Goal: Task Accomplishment & Management: Manage account settings

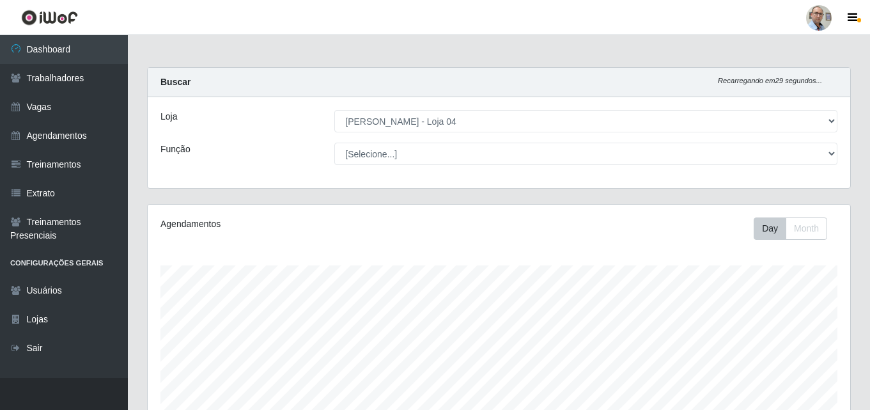
select select "251"
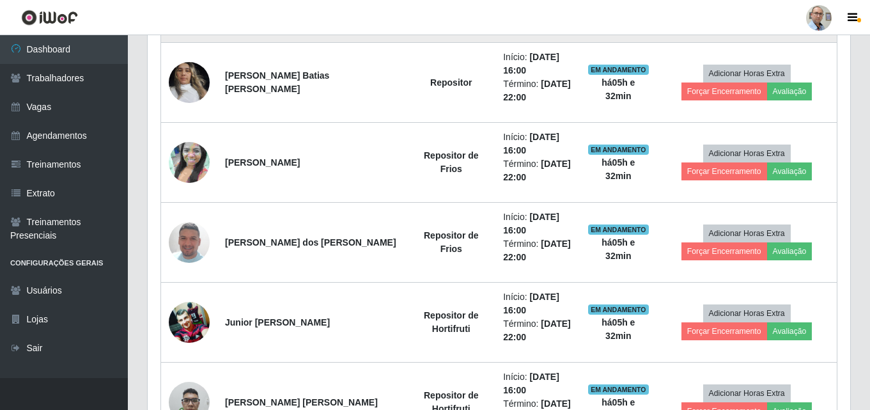
scroll to position [643, 0]
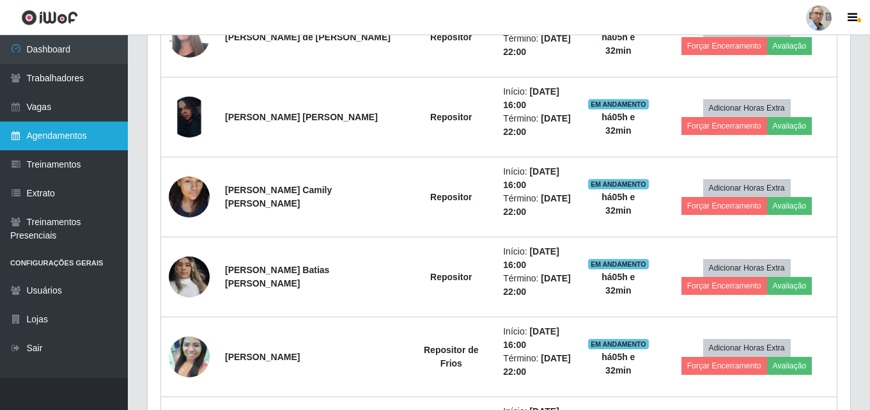
click at [60, 137] on link "Agendamentos" at bounding box center [64, 135] width 128 height 29
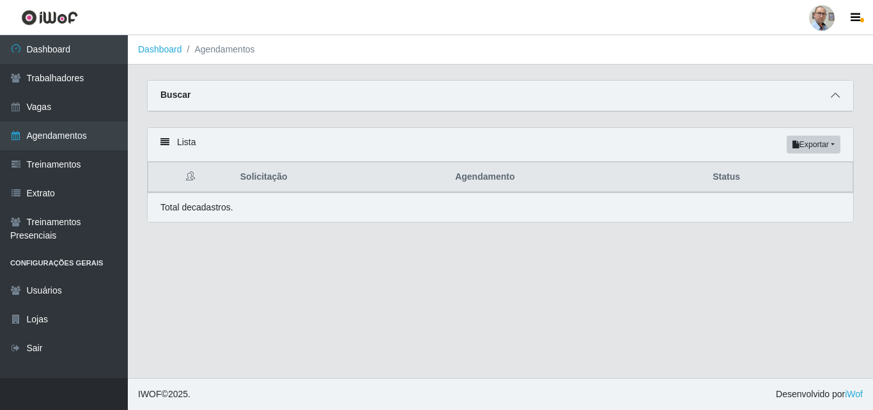
click at [838, 100] on icon at bounding box center [835, 95] width 9 height 9
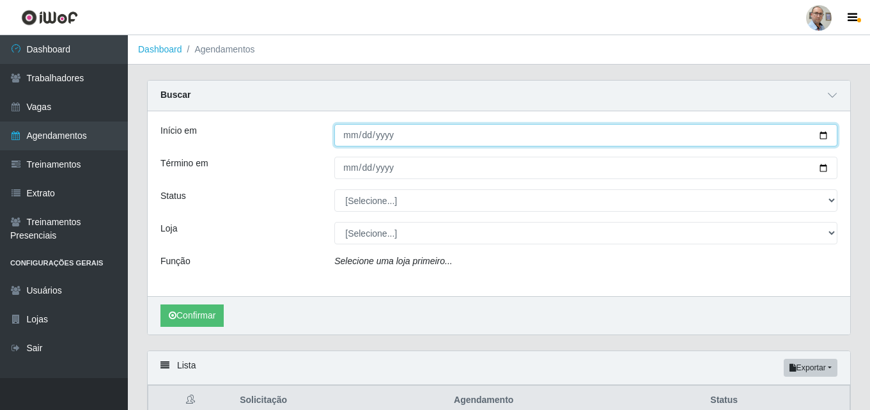
click at [826, 134] on input "Início em" at bounding box center [585, 135] width 503 height 22
type input "[DATE]"
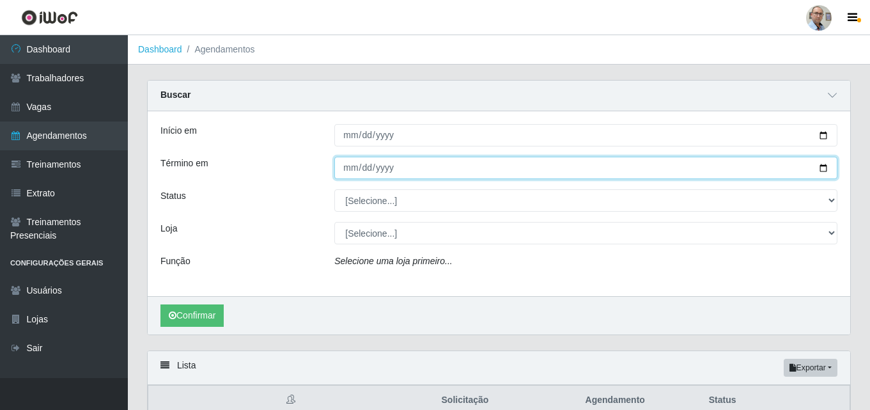
click at [829, 168] on input "Término em" at bounding box center [585, 168] width 503 height 22
type input "[DATE]"
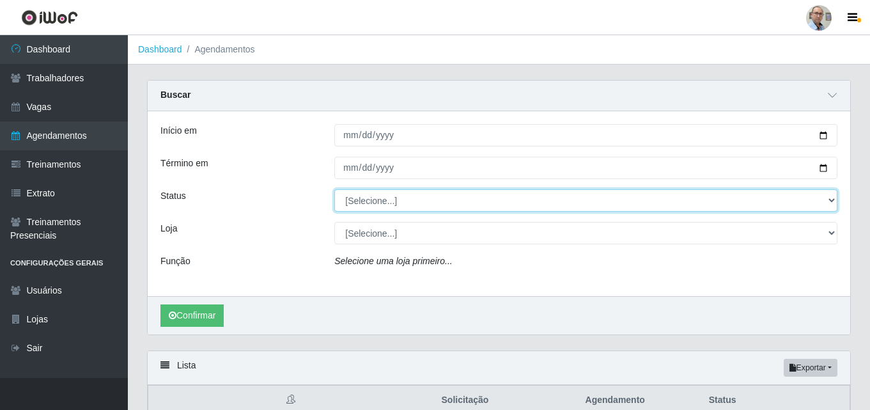
click at [398, 199] on select "[Selecione...] AGENDADO AGUARDANDO LIBERAR EM ANDAMENTO EM REVISÃO FINALIZADO C…" at bounding box center [585, 200] width 503 height 22
select select "AGENDADO"
click at [334, 190] on select "[Selecione...] AGENDADO AGUARDANDO LIBERAR EM ANDAMENTO EM REVISÃO FINALIZADO C…" at bounding box center [585, 200] width 503 height 22
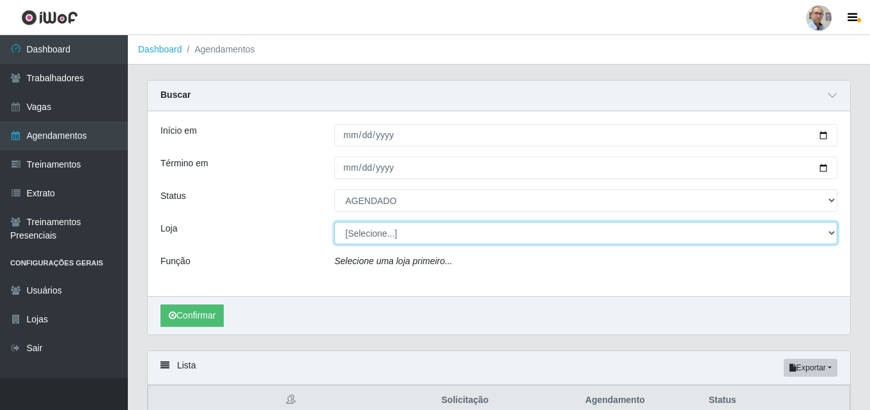
click at [386, 238] on select "[Selecione...] Mar Vermelho - Loja 04" at bounding box center [585, 233] width 503 height 22
select select "251"
click at [334, 223] on select "[Selecione...] Mar Vermelho - Loja 04" at bounding box center [585, 233] width 503 height 22
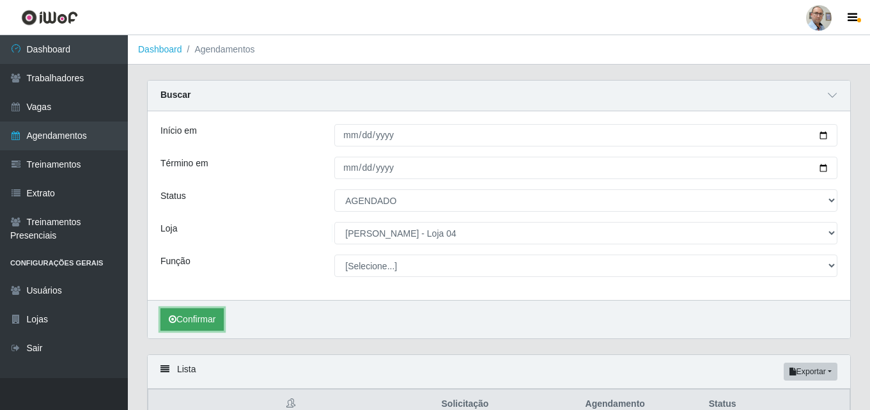
click at [193, 323] on button "Confirmar" at bounding box center [191, 319] width 63 height 22
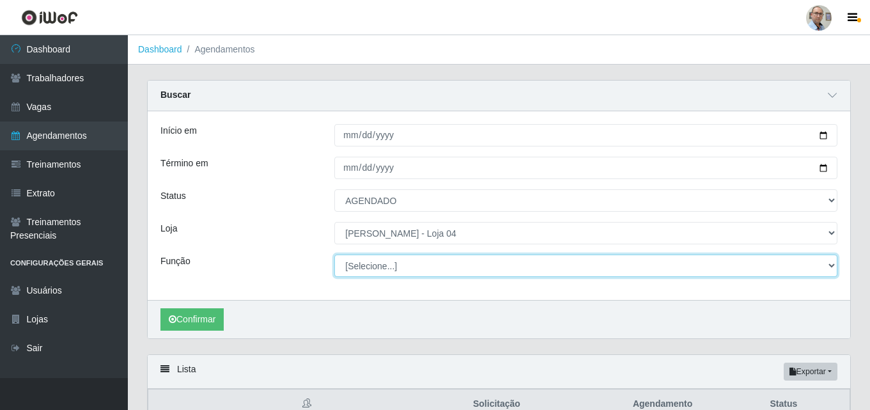
click at [460, 263] on select "[Selecione...] ASG ASG + ASG ++ Auxiliar de Depósito Auxiliar de Depósito + Aux…" at bounding box center [585, 265] width 503 height 22
select select "24"
click at [334, 255] on select "[Selecione...] ASG ASG + ASG ++ Auxiliar de Depósito Auxiliar de Depósito + Aux…" at bounding box center [585, 265] width 503 height 22
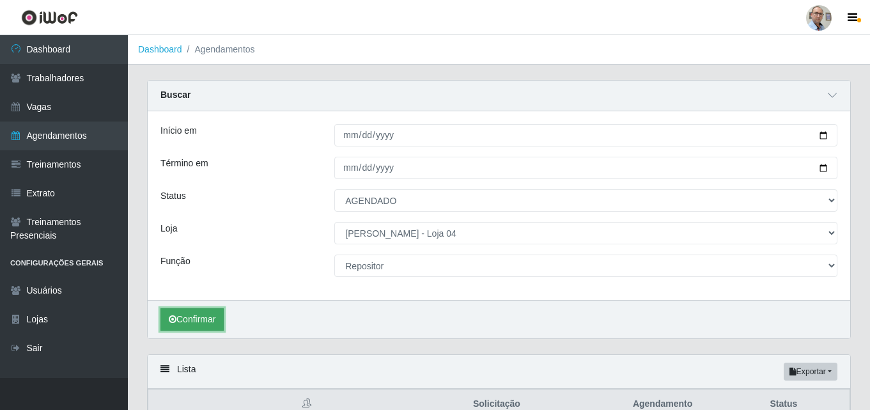
click at [178, 320] on button "Confirmar" at bounding box center [191, 319] width 63 height 22
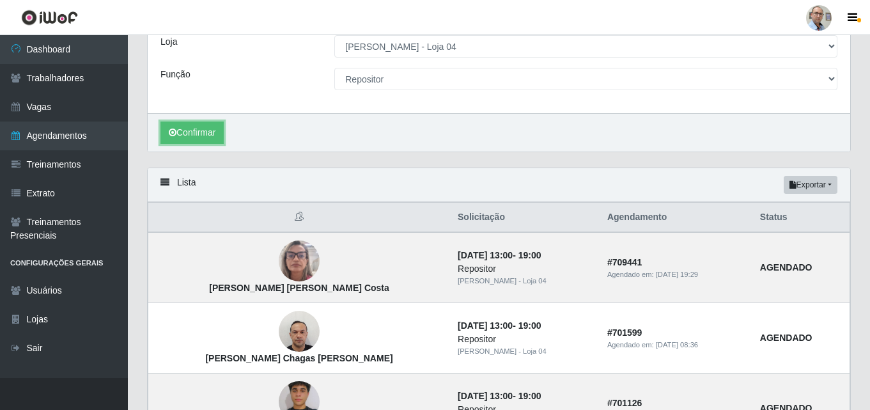
scroll to position [192, 0]
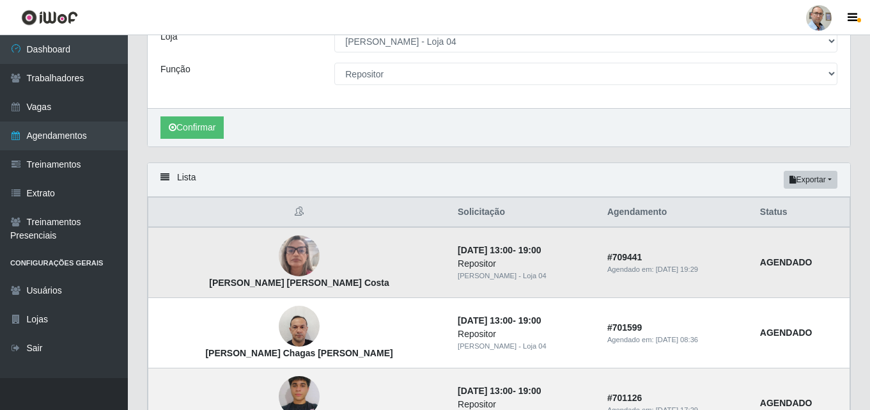
click at [279, 245] on img at bounding box center [299, 256] width 41 height 54
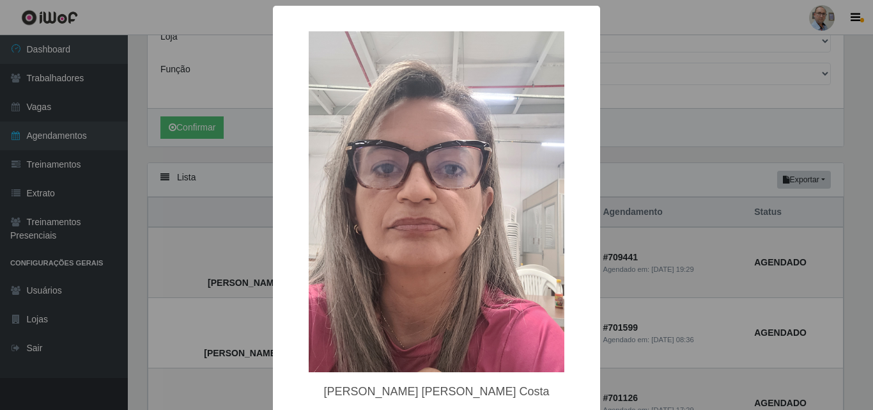
click at [738, 79] on div "× [PERSON_NAME] [PERSON_NAME] Costa OK Cancel" at bounding box center [436, 205] width 873 height 410
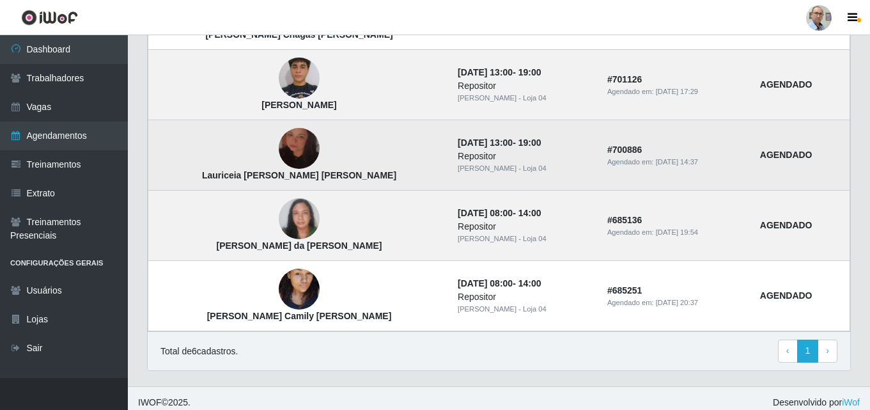
scroll to position [519, 0]
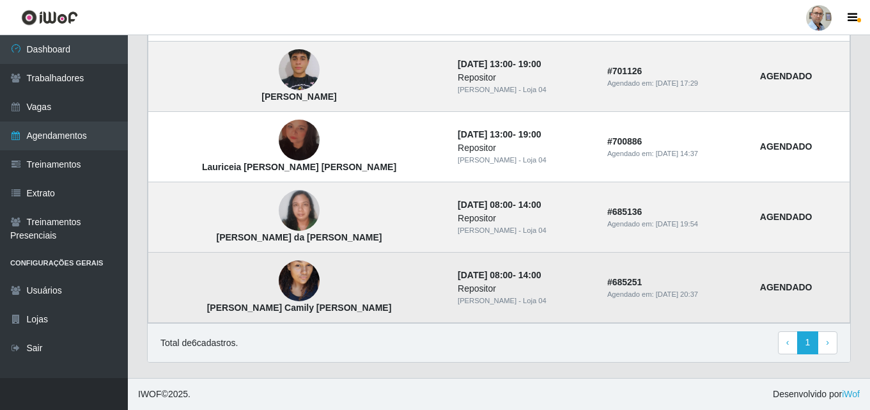
click at [279, 279] on img at bounding box center [299, 281] width 41 height 73
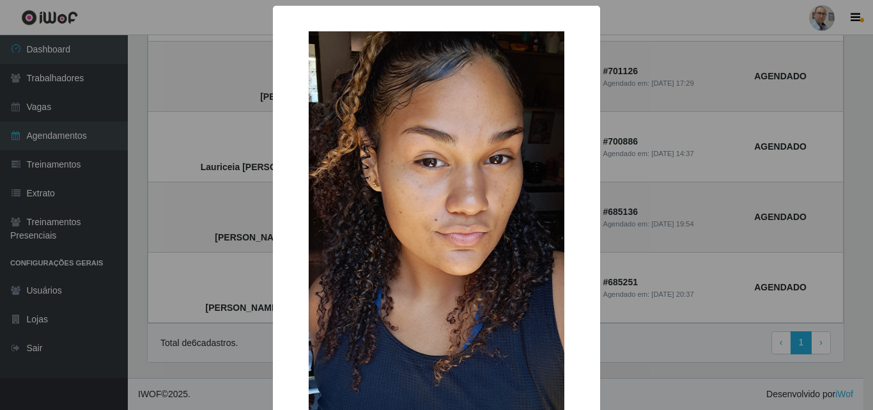
click at [250, 208] on div "× [PERSON_NAME] Camily [PERSON_NAME] OK Cancel" at bounding box center [436, 205] width 873 height 410
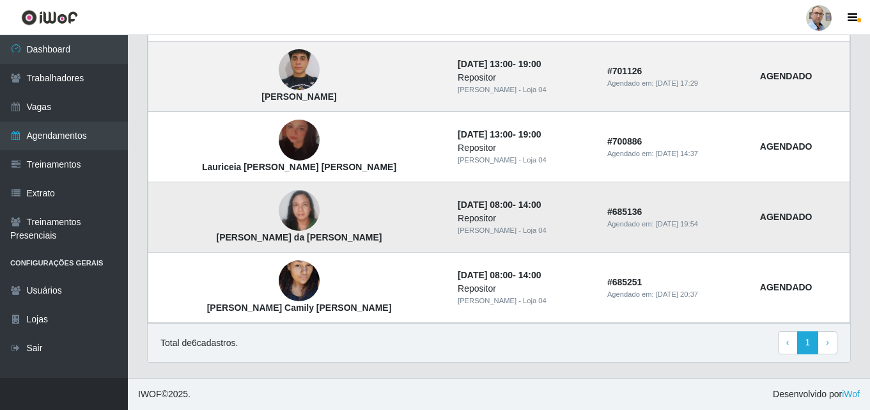
click at [279, 208] on img at bounding box center [299, 210] width 41 height 41
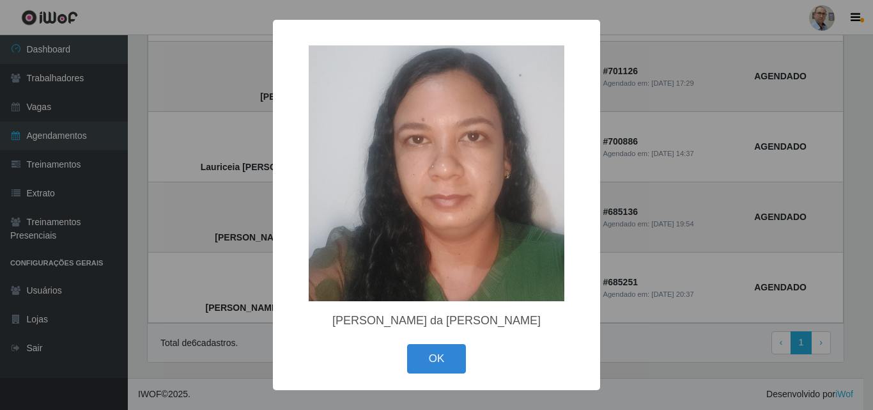
click at [232, 359] on div "× [PERSON_NAME] da [PERSON_NAME] OK Cancel" at bounding box center [436, 205] width 873 height 410
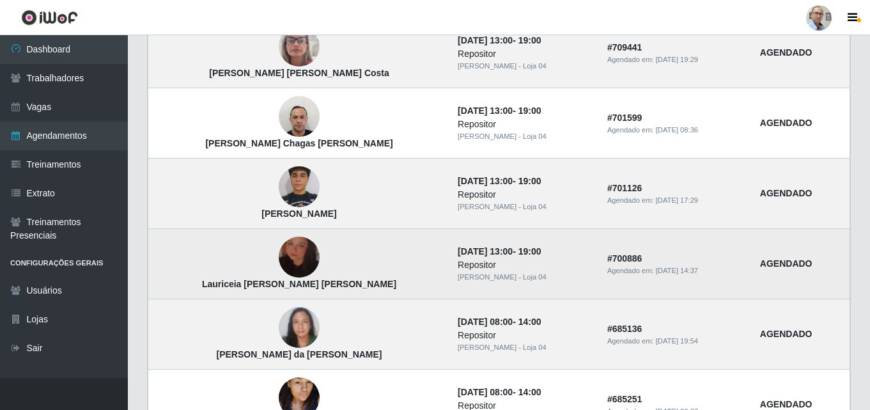
scroll to position [391, 0]
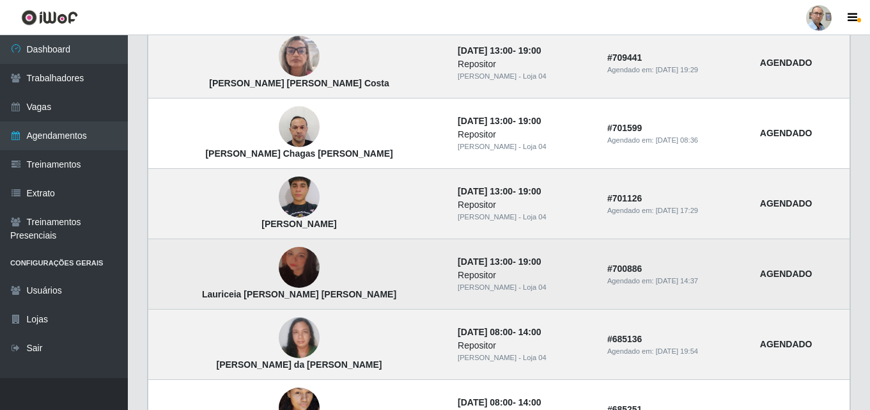
click at [279, 274] on img at bounding box center [299, 267] width 41 height 73
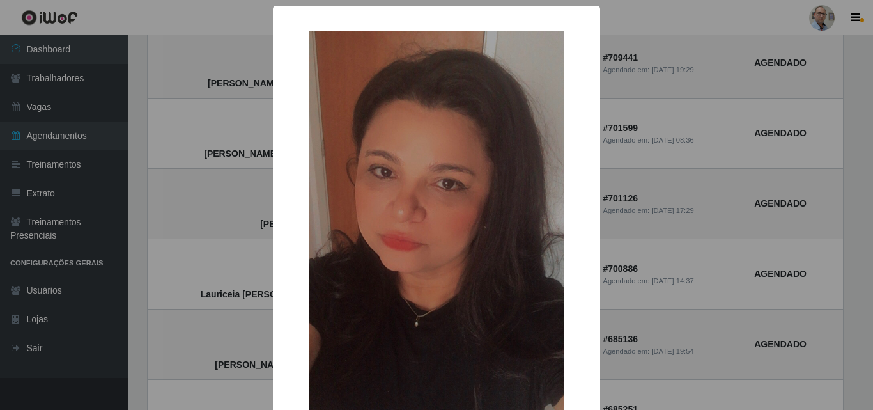
click at [257, 273] on div "× Lauriceia [PERSON_NAME] [PERSON_NAME] OK Cancel" at bounding box center [436, 205] width 873 height 410
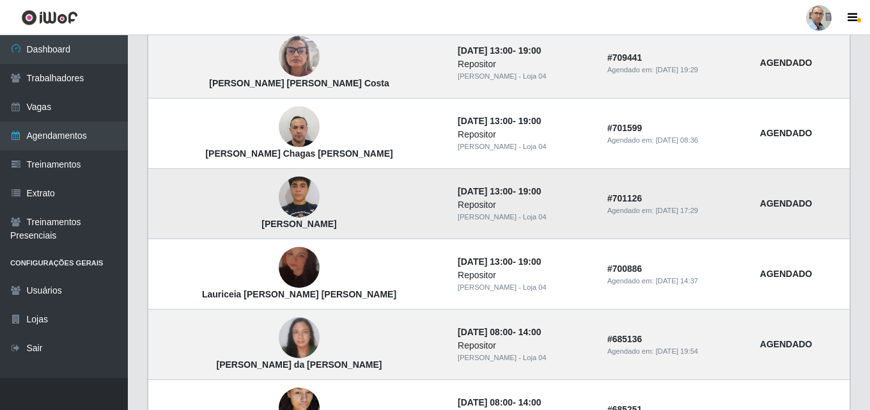
click at [279, 184] on img at bounding box center [299, 197] width 41 height 91
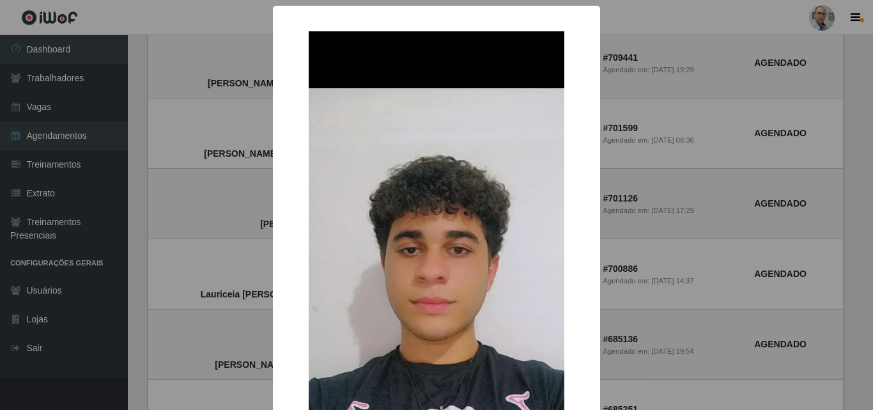
click at [263, 187] on div "× [PERSON_NAME] OK Cancel" at bounding box center [436, 205] width 873 height 410
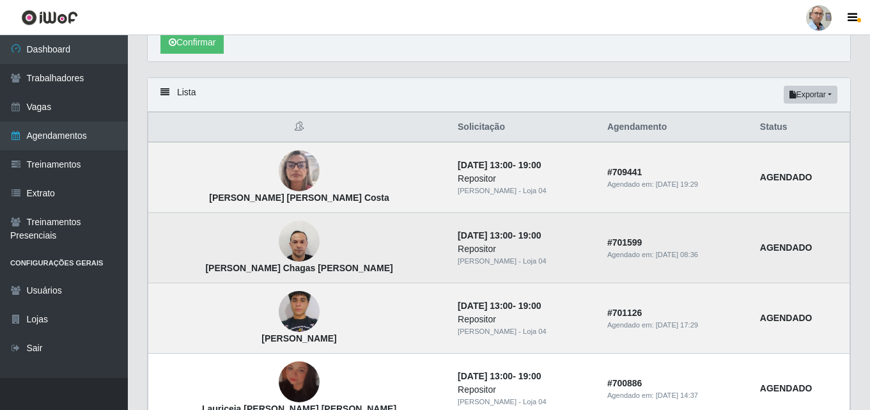
scroll to position [263, 0]
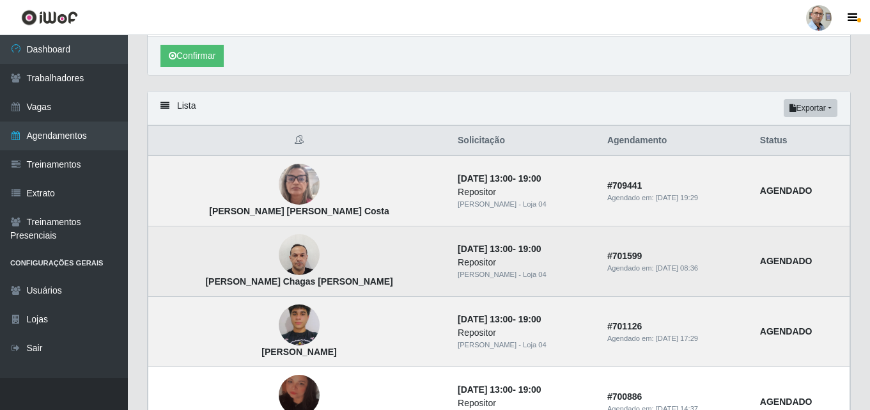
click at [279, 254] on img at bounding box center [299, 255] width 41 height 54
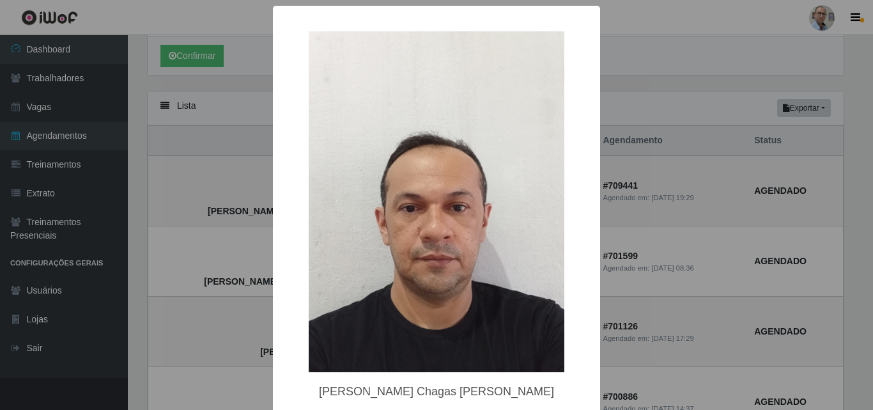
click at [201, 262] on div "× [PERSON_NAME] Chagas [PERSON_NAME] OK Cancel" at bounding box center [436, 205] width 873 height 410
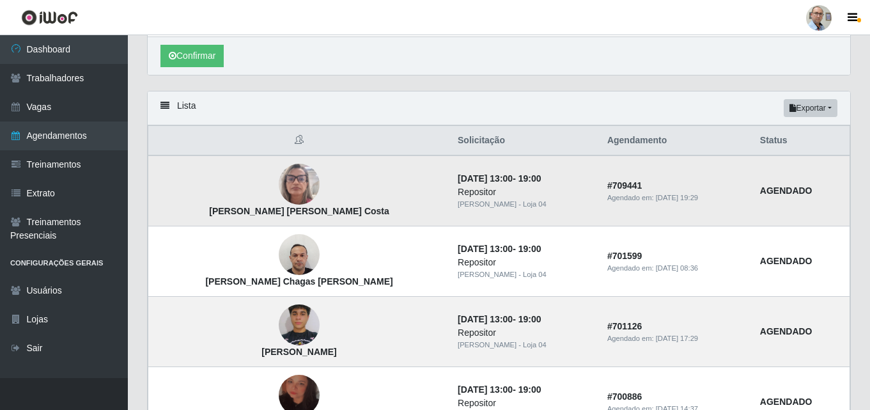
click at [279, 178] on img at bounding box center [299, 184] width 41 height 54
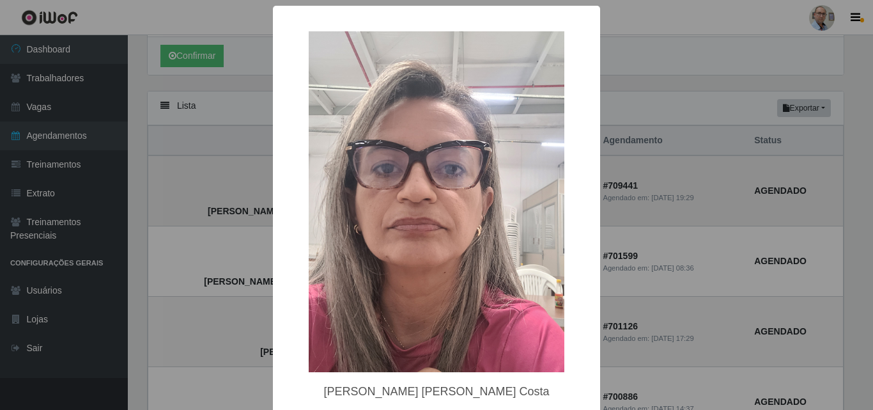
click at [256, 178] on div "× [PERSON_NAME] [PERSON_NAME] Costa OK Cancel" at bounding box center [436, 205] width 873 height 410
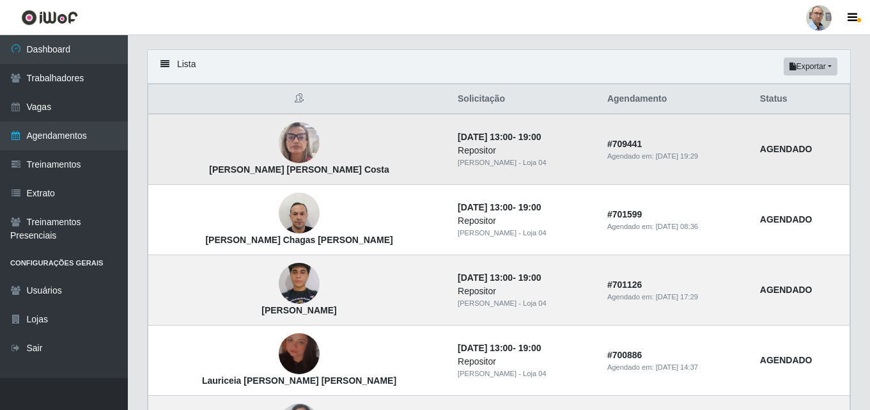
scroll to position [327, 0]
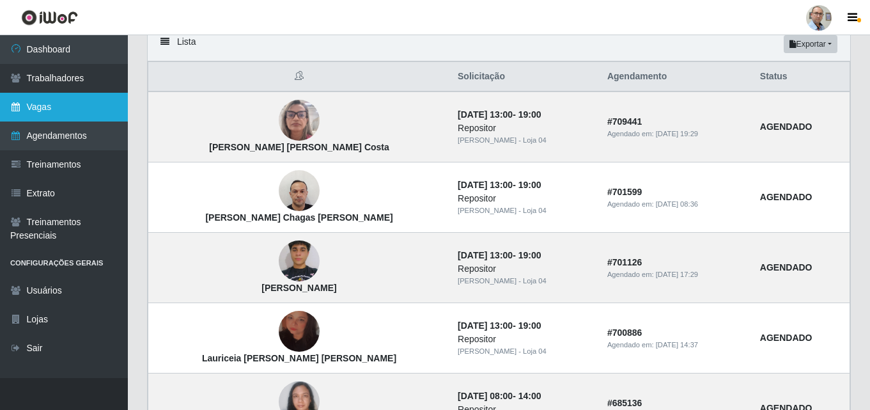
click at [36, 107] on link "Vagas" at bounding box center [64, 107] width 128 height 29
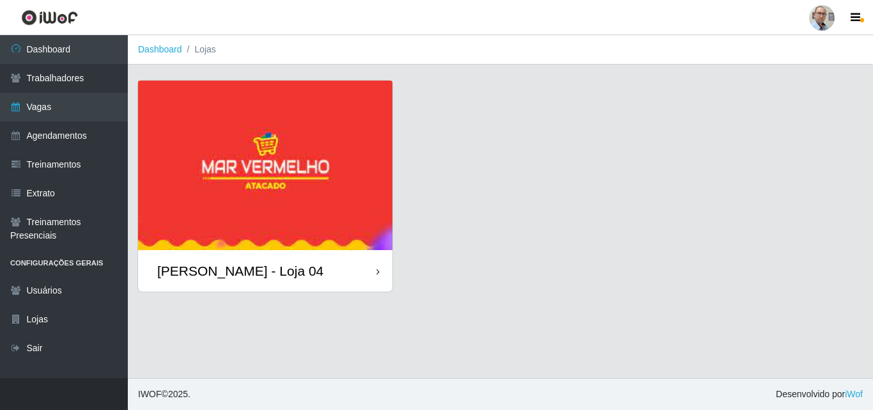
click at [244, 277] on div "[PERSON_NAME] - Loja 04" at bounding box center [240, 271] width 166 height 16
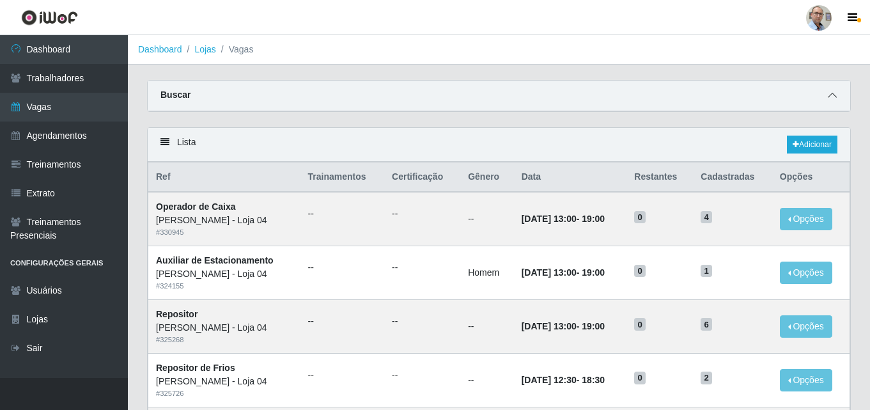
click at [832, 99] on icon at bounding box center [832, 95] width 9 height 9
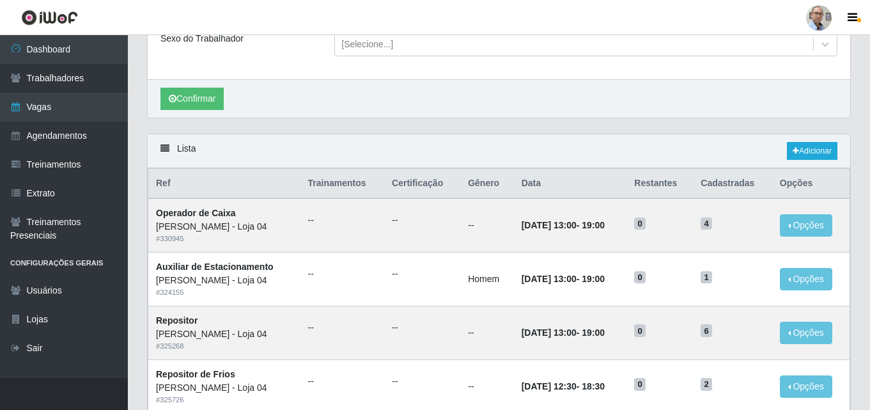
scroll to position [192, 0]
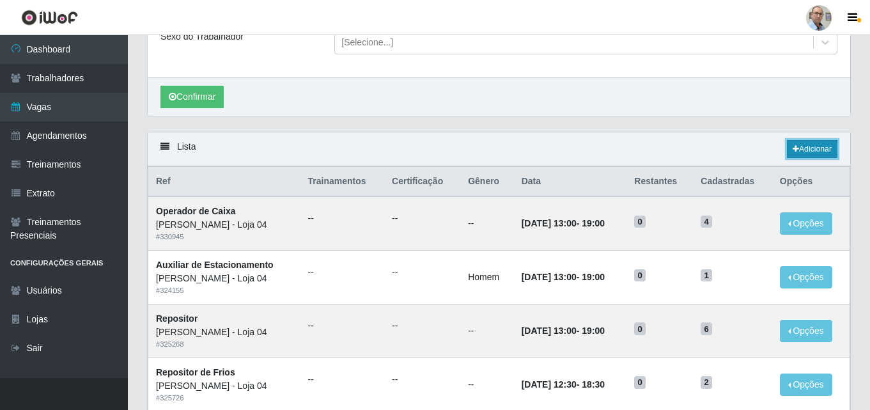
click at [813, 147] on link "Adicionar" at bounding box center [812, 149] width 51 height 18
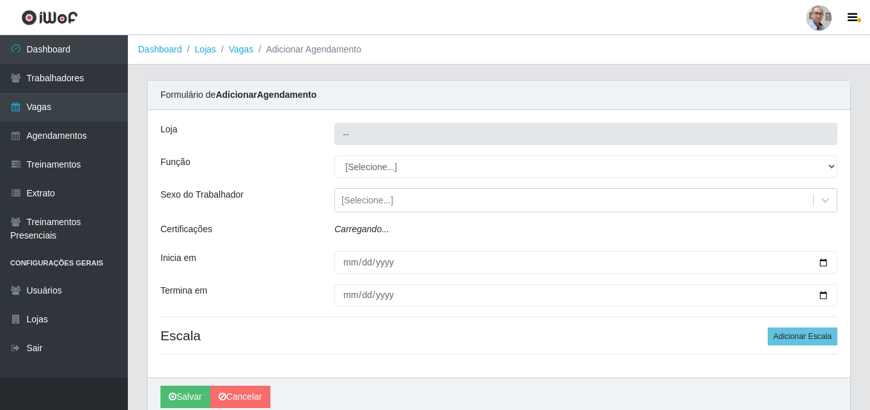
type input "[PERSON_NAME] - Loja 04"
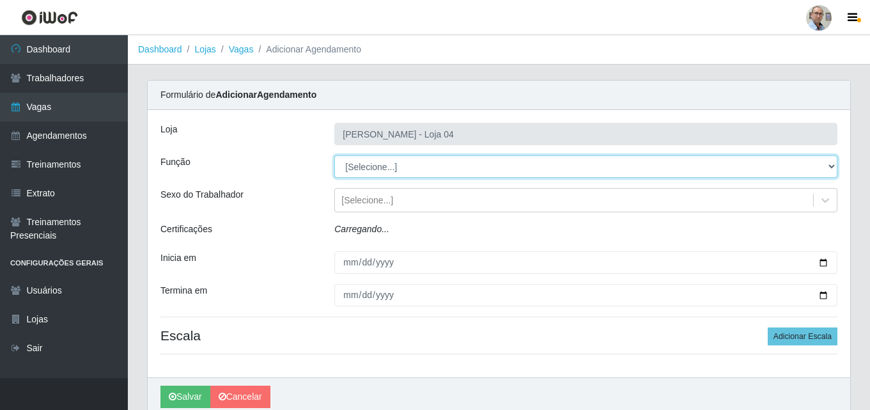
click at [402, 161] on select "[Selecione...] ASG ASG + ASG ++ Auxiliar de Depósito Auxiliar de Depósito + Aux…" at bounding box center [585, 166] width 503 height 22
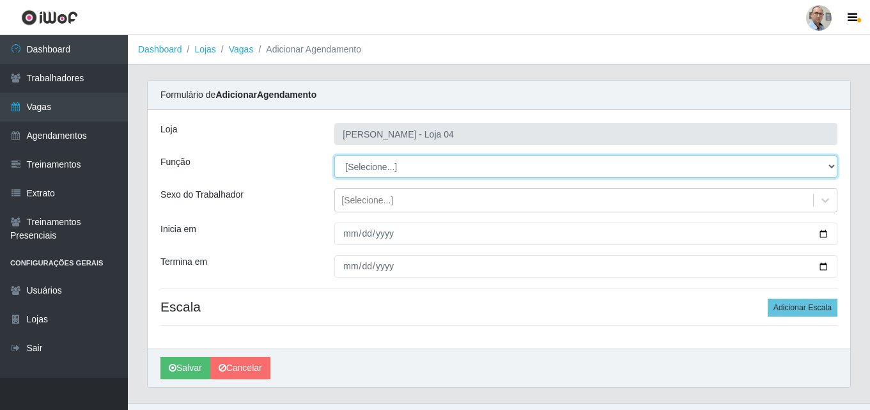
select select "24"
click at [334, 155] on select "[Selecione...] ASG ASG + ASG ++ Auxiliar de Depósito Auxiliar de Depósito + Aux…" at bounding box center [585, 166] width 503 height 22
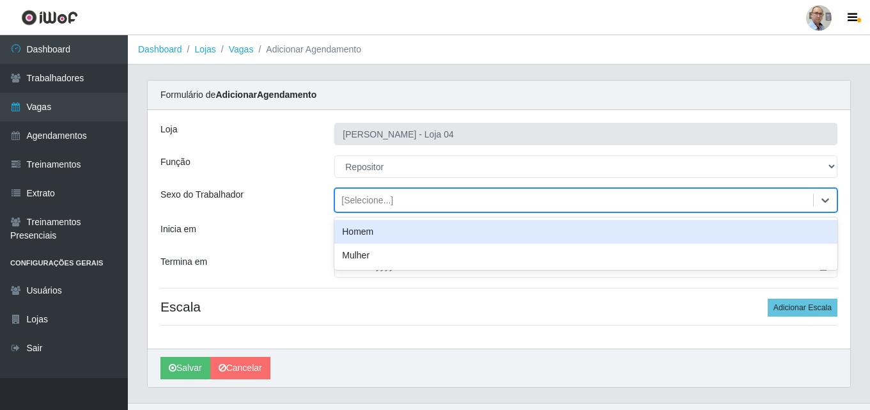
click at [363, 199] on div "[Selecione...]" at bounding box center [367, 200] width 52 height 13
click at [361, 231] on div "Homem" at bounding box center [585, 232] width 503 height 24
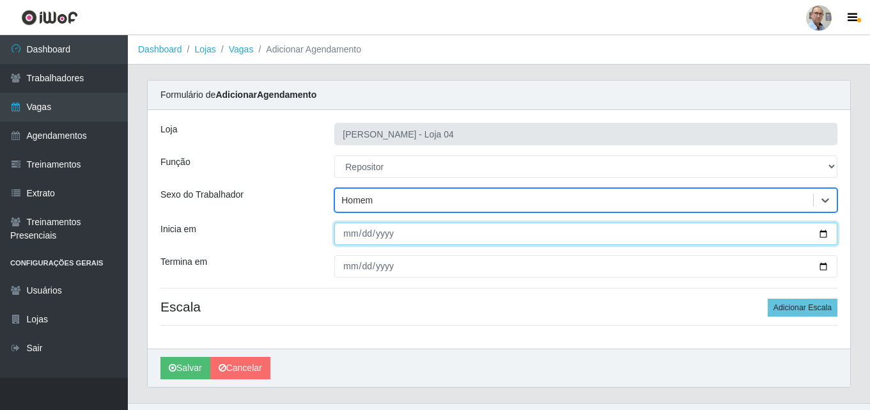
click at [824, 233] on input "Inicia em" at bounding box center [585, 234] width 503 height 22
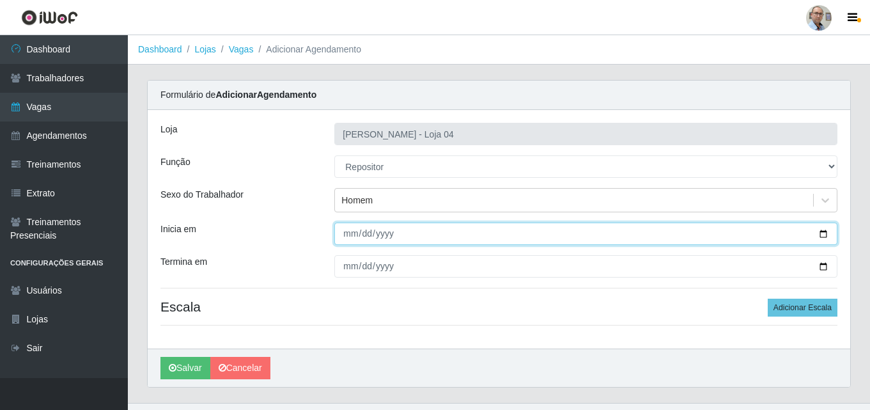
type input "[DATE]"
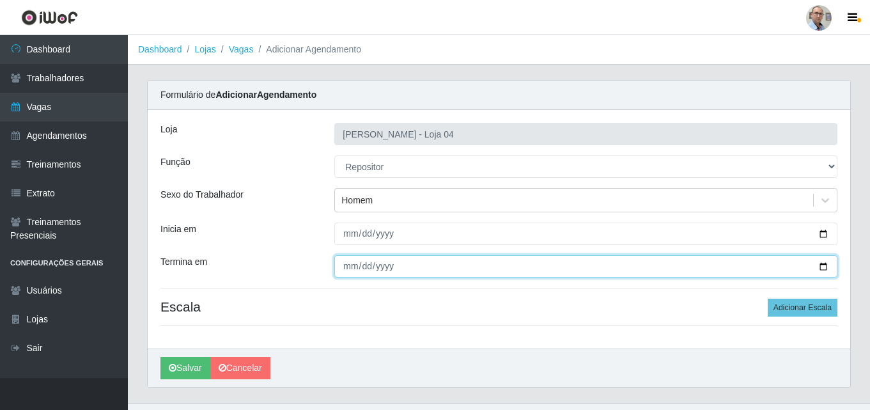
click at [831, 270] on input "Termina em" at bounding box center [585, 266] width 503 height 22
click at [822, 267] on input "Termina em" at bounding box center [585, 266] width 503 height 22
type input "[DATE]"
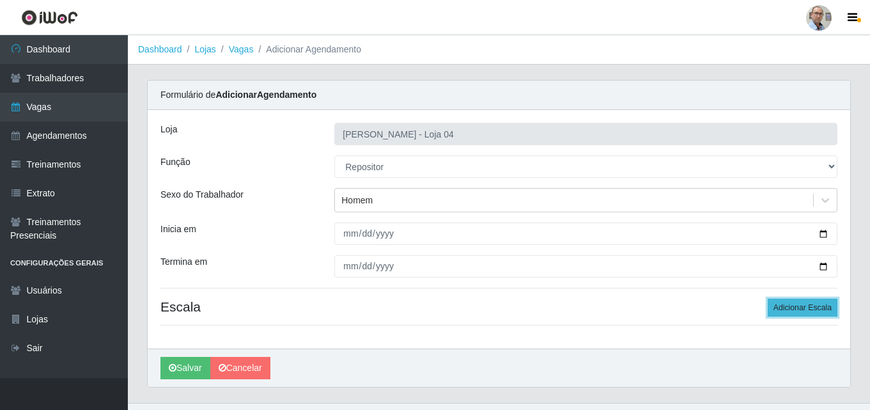
click at [802, 306] on button "Adicionar Escala" at bounding box center [803, 308] width 70 height 18
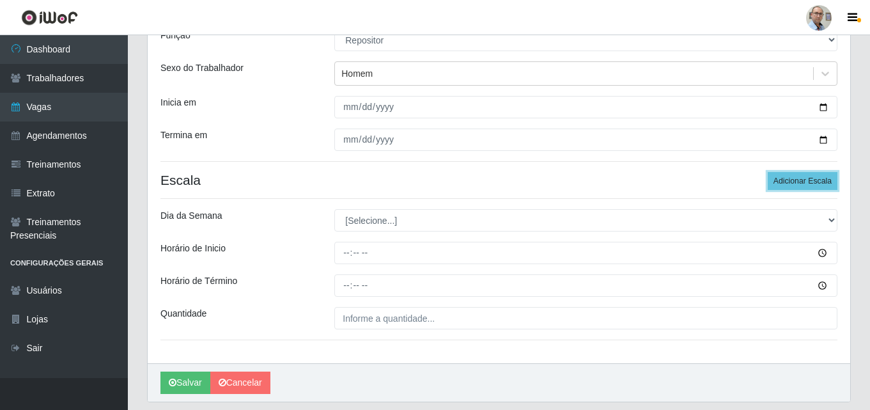
scroll to position [128, 0]
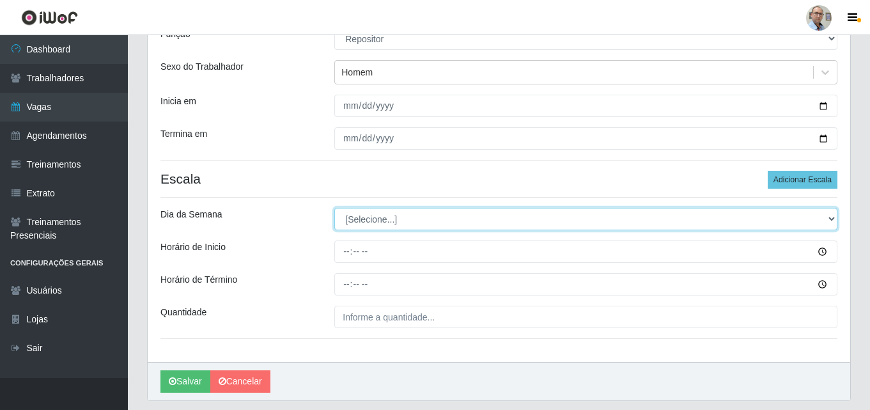
click at [383, 221] on select "[Selecione...] Segunda Terça Quarta Quinta Sexta Sábado Domingo" at bounding box center [585, 219] width 503 height 22
select select "0"
click at [334, 208] on select "[Selecione...] Segunda Terça Quarta Quinta Sexta Sábado Domingo" at bounding box center [585, 219] width 503 height 22
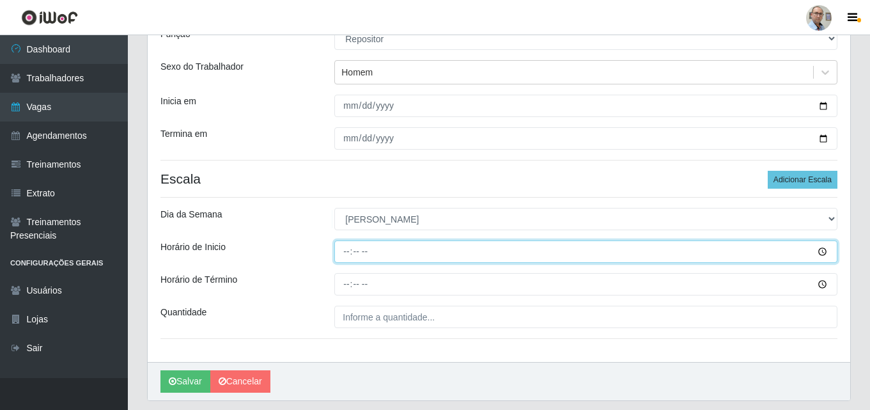
click at [343, 254] on input "Horário de Inicio" at bounding box center [585, 251] width 503 height 22
type input "13:00"
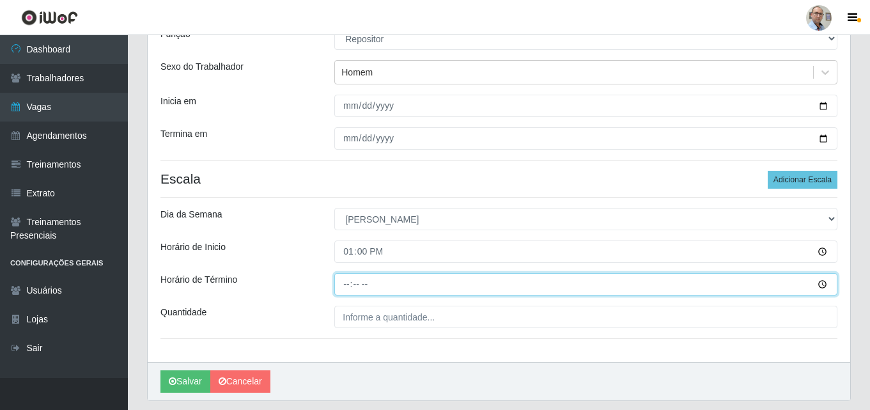
type input "19:00"
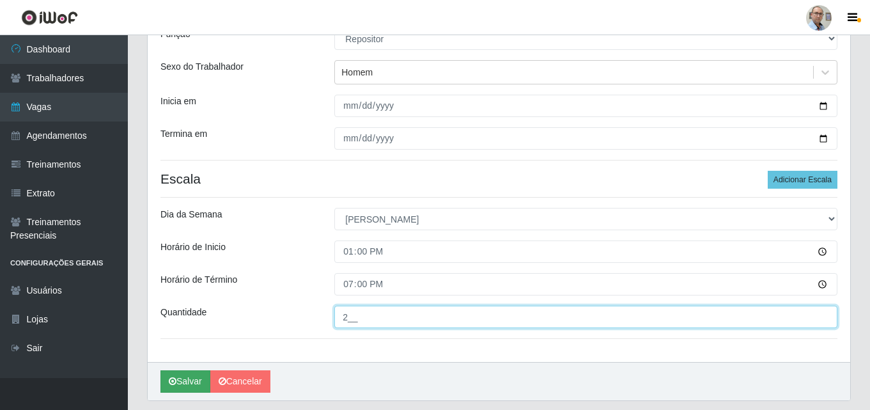
type input "2__"
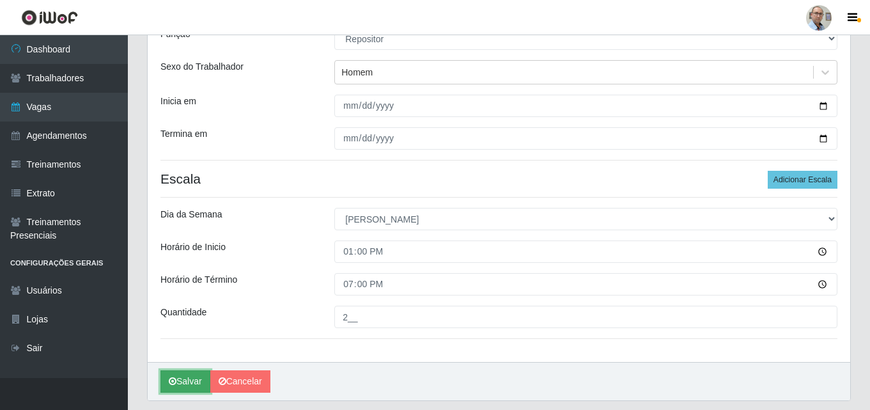
click at [169, 375] on button "Salvar" at bounding box center [185, 381] width 50 height 22
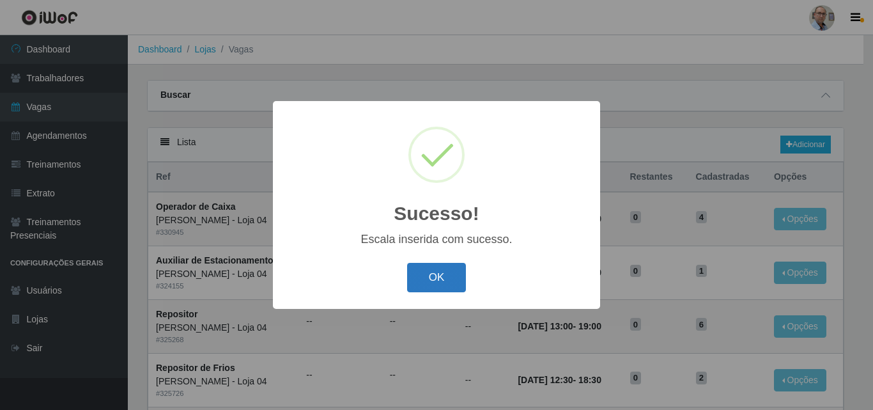
click at [438, 288] on button "OK" at bounding box center [436, 278] width 59 height 30
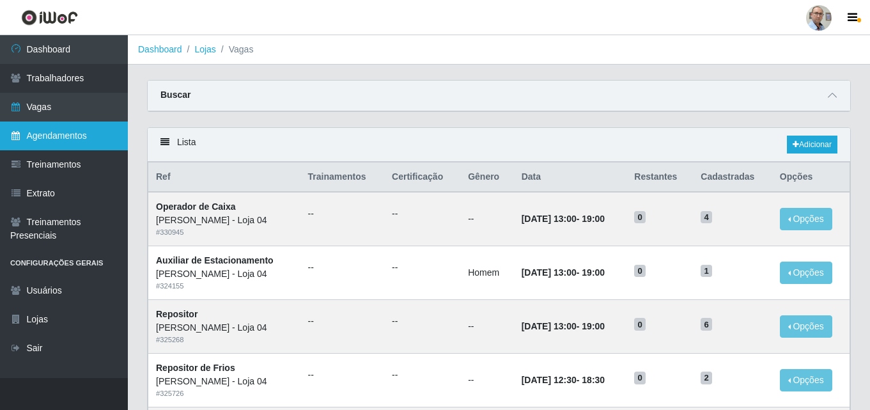
click at [47, 136] on link "Agendamentos" at bounding box center [64, 135] width 128 height 29
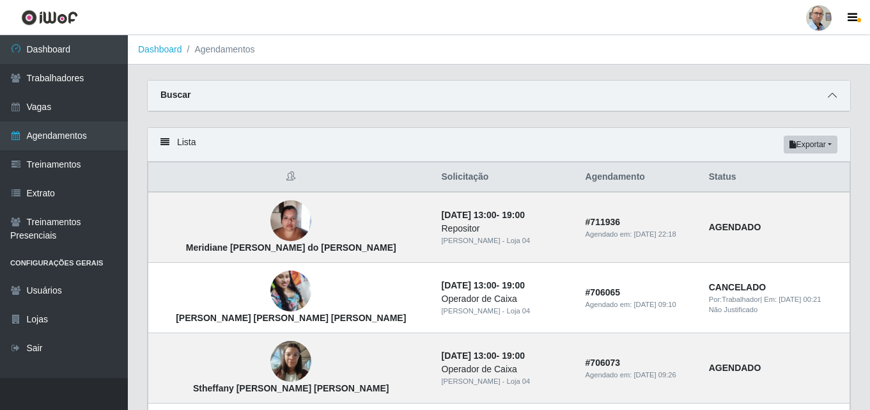
click at [837, 99] on span at bounding box center [832, 95] width 15 height 15
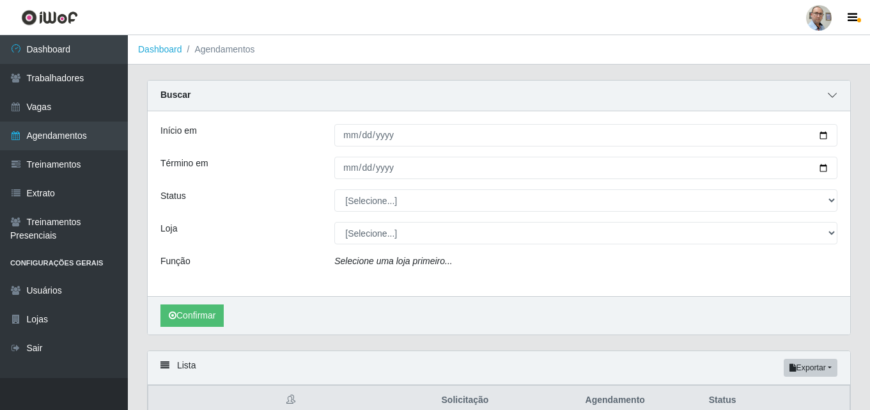
click at [836, 97] on icon at bounding box center [832, 95] width 9 height 9
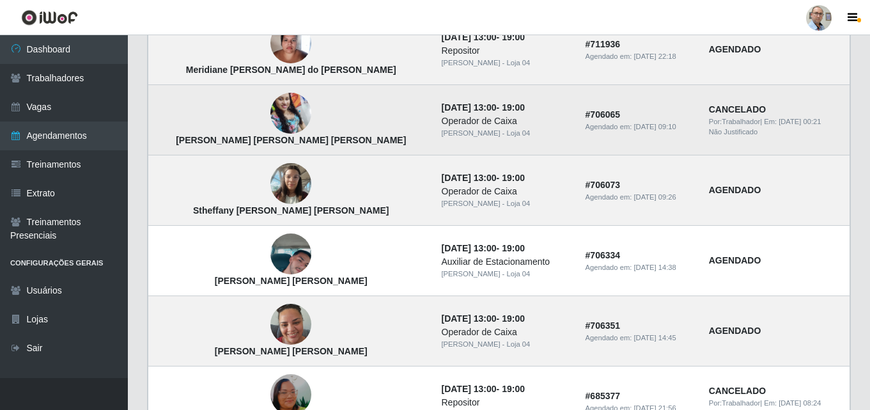
scroll to position [192, 0]
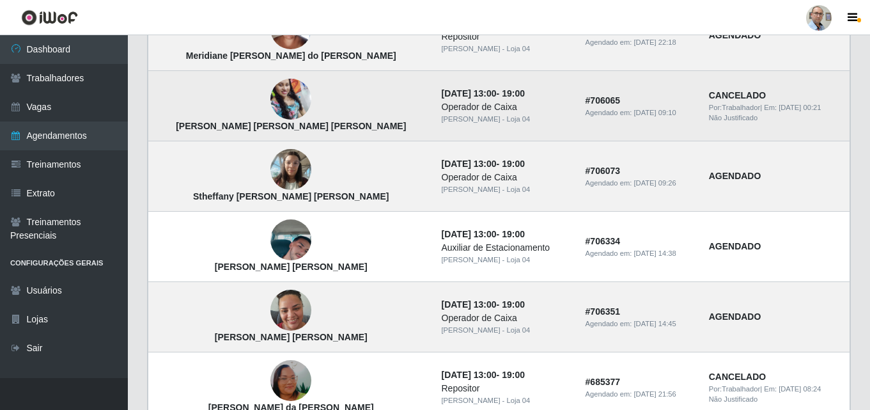
click at [270, 101] on img at bounding box center [290, 99] width 41 height 55
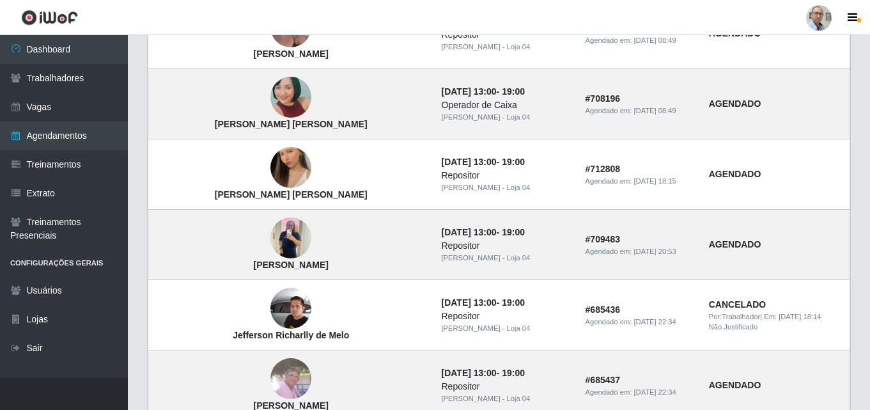
scroll to position [703, 0]
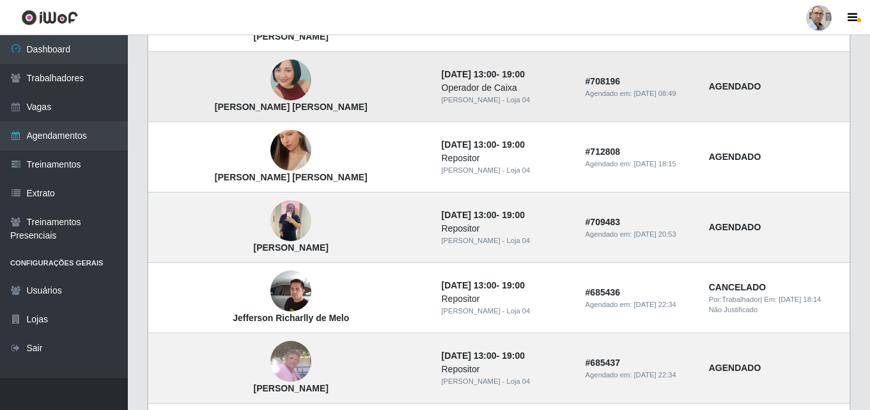
click at [270, 81] on img at bounding box center [290, 80] width 41 height 86
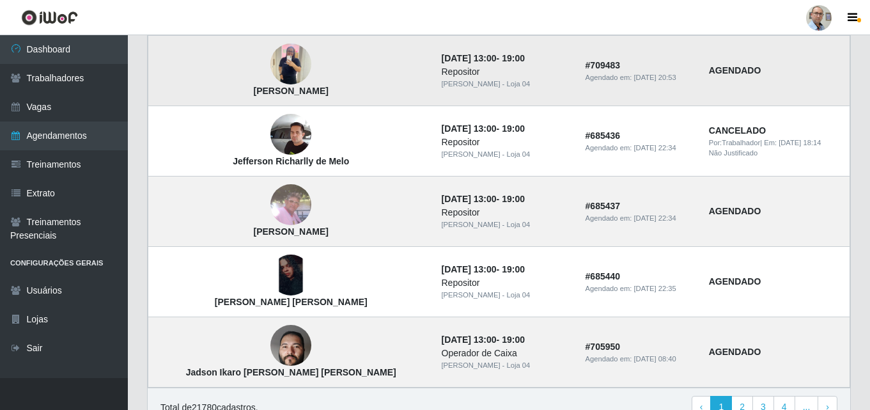
scroll to position [831, 0]
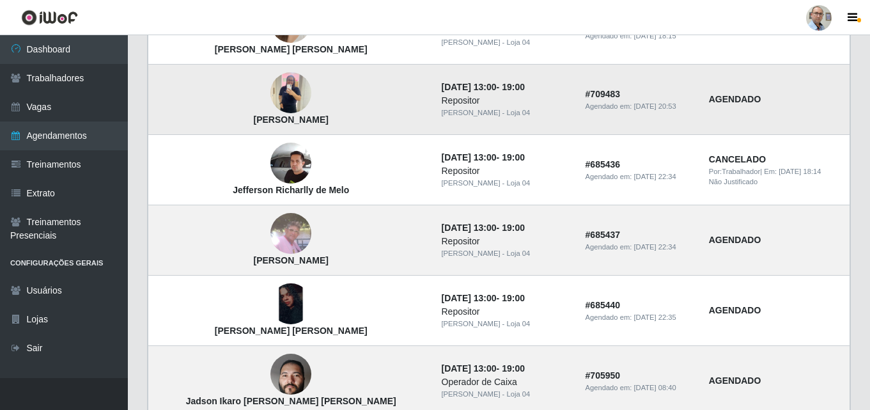
click at [270, 84] on img at bounding box center [290, 93] width 41 height 54
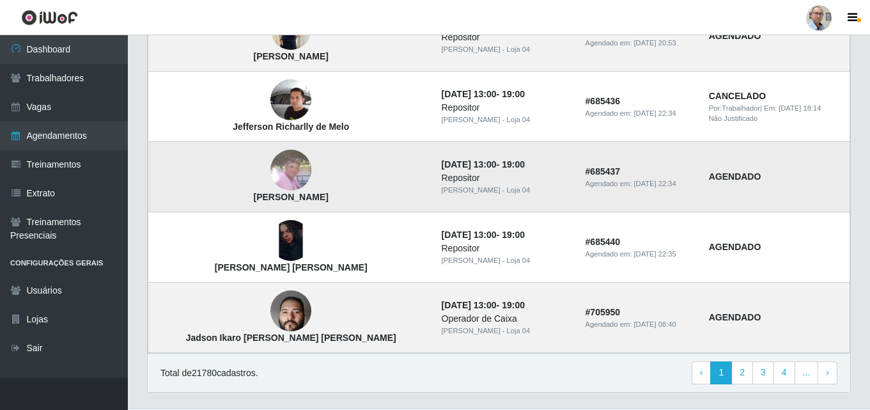
scroll to position [895, 0]
click at [270, 166] on img at bounding box center [290, 169] width 41 height 41
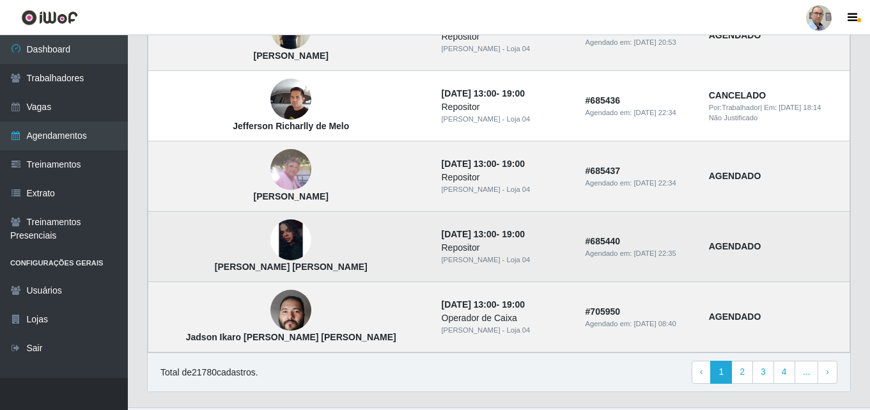
scroll to position [925, 0]
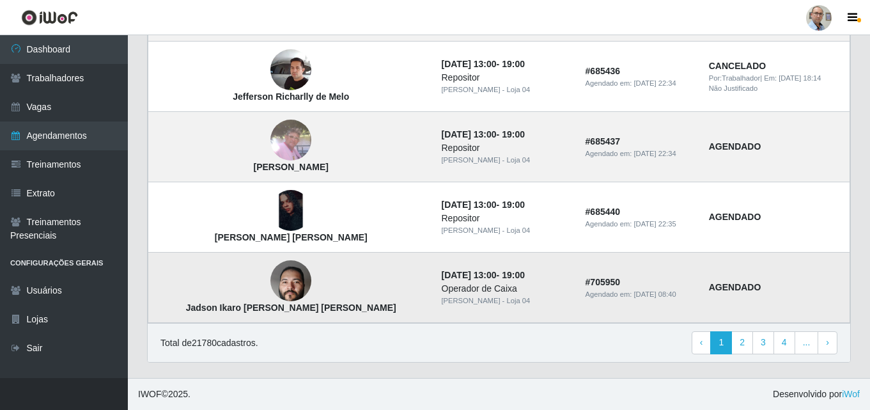
click at [270, 276] on img at bounding box center [290, 280] width 41 height 91
click at [740, 348] on link "2" at bounding box center [742, 342] width 22 height 23
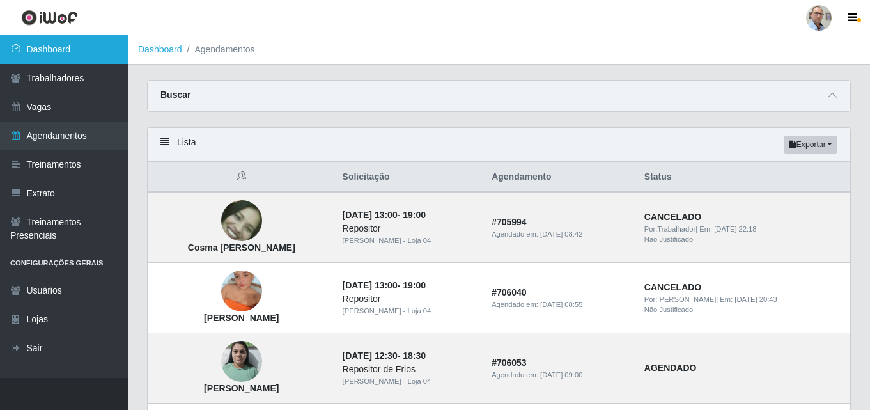
click at [52, 48] on link "Dashboard" at bounding box center [64, 49] width 128 height 29
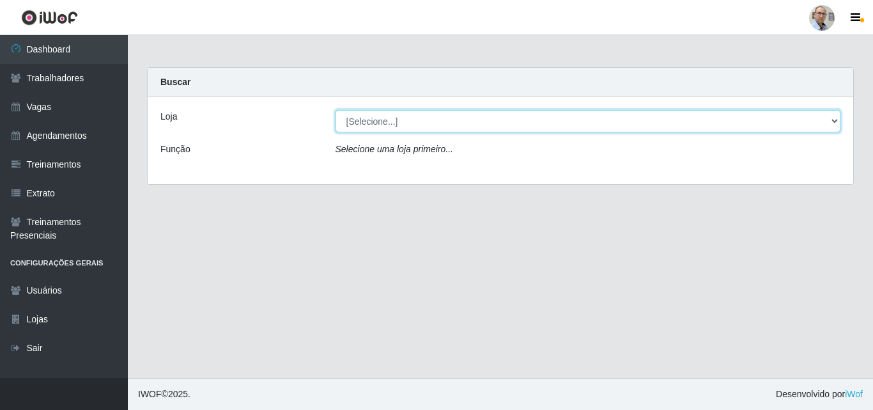
click at [396, 117] on select "[Selecione...] Mar Vermelho - Loja 04" at bounding box center [589, 121] width 506 height 22
select select "251"
click at [336, 110] on select "[Selecione...] Mar Vermelho - Loja 04" at bounding box center [589, 121] width 506 height 22
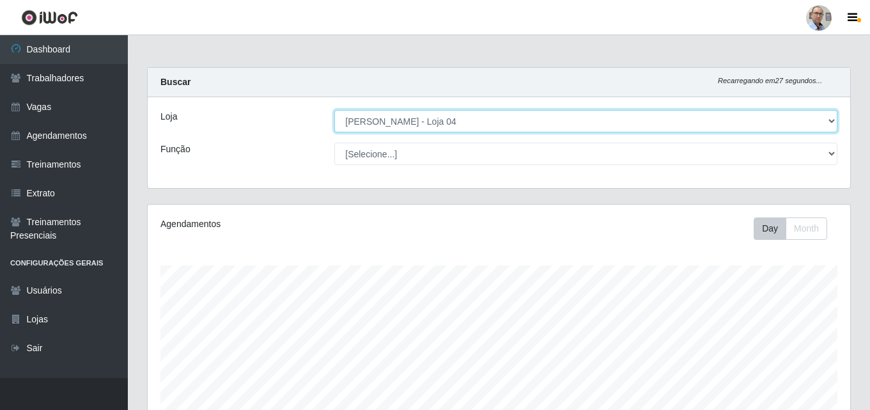
scroll to position [265, 703]
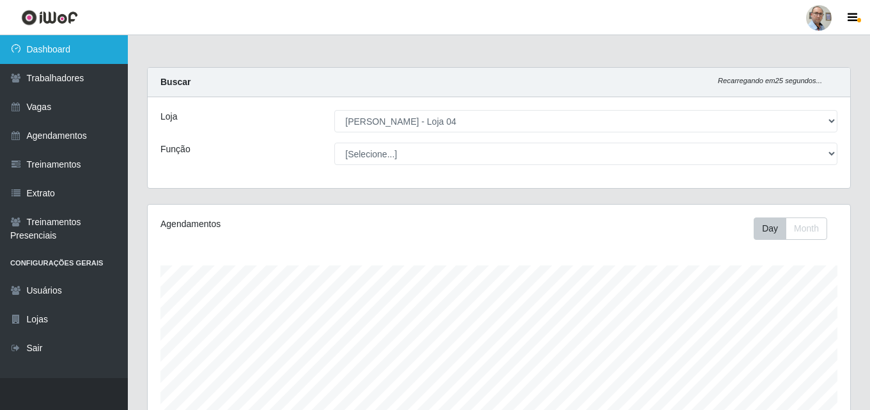
click at [56, 49] on link "Dashboard" at bounding box center [64, 49] width 128 height 29
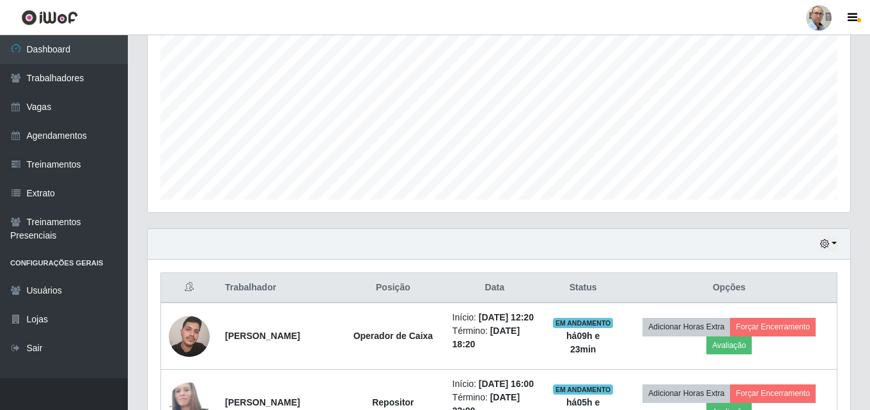
scroll to position [448, 0]
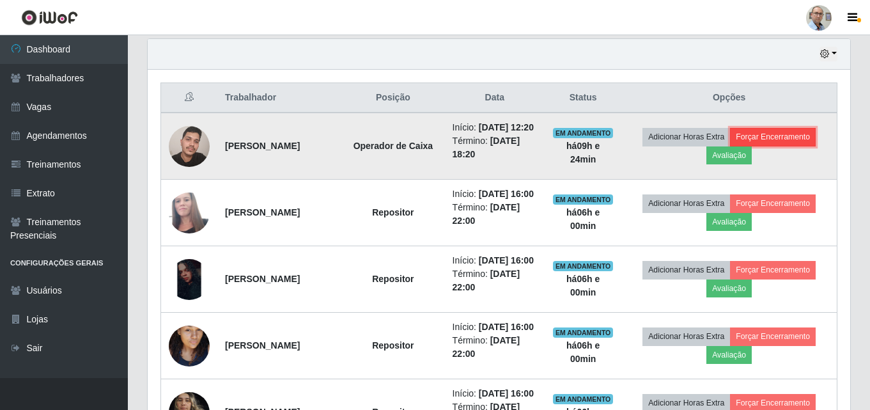
click at [792, 142] on button "Forçar Encerramento" at bounding box center [773, 137] width 86 height 18
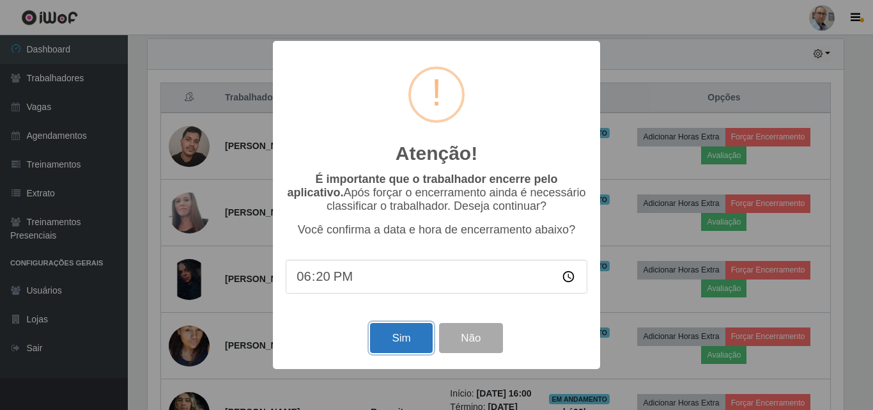
click at [405, 343] on button "Sim" at bounding box center [401, 338] width 62 height 30
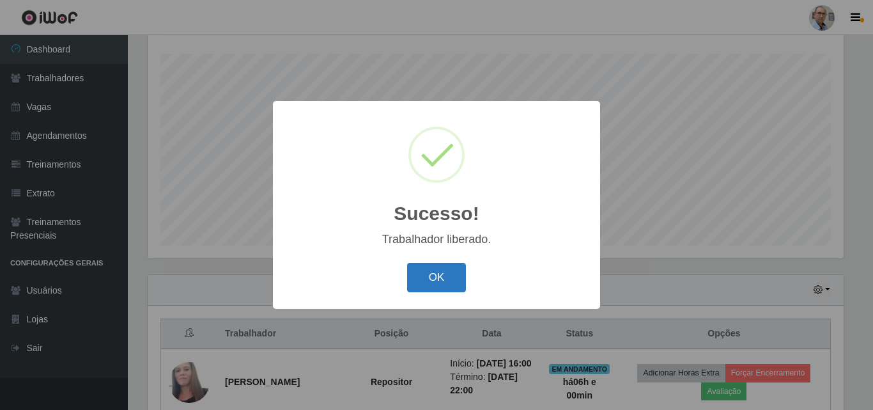
click at [433, 281] on button "OK" at bounding box center [436, 278] width 59 height 30
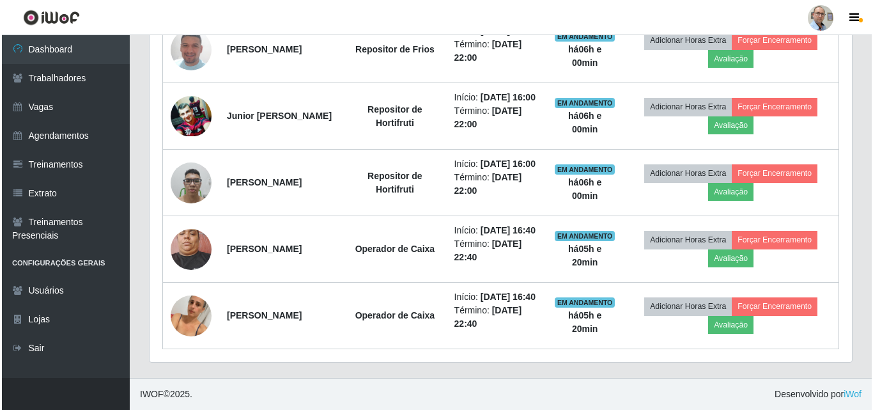
scroll to position [915, 0]
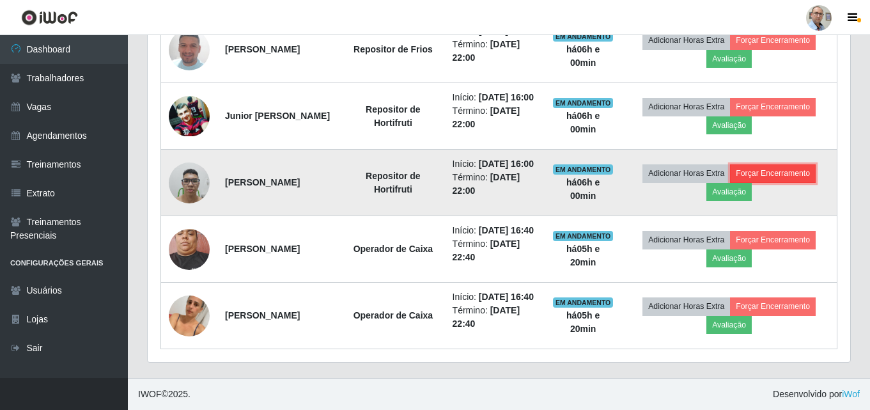
click at [770, 182] on button "Forçar Encerramento" at bounding box center [773, 173] width 86 height 18
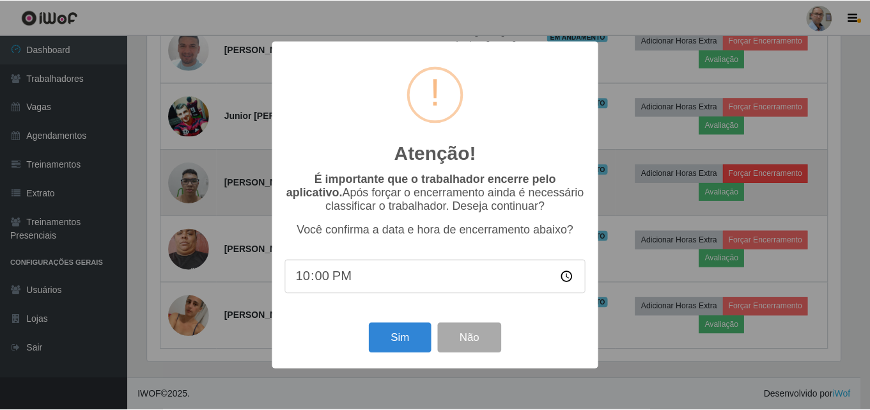
scroll to position [265, 696]
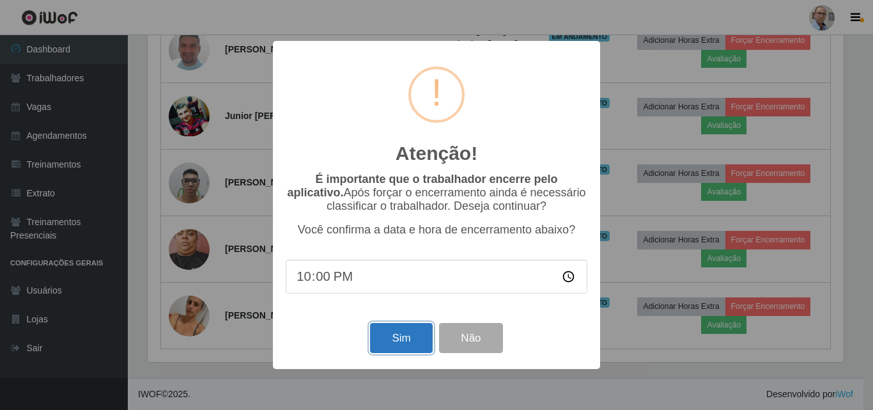
click at [418, 343] on button "Sim" at bounding box center [401, 338] width 62 height 30
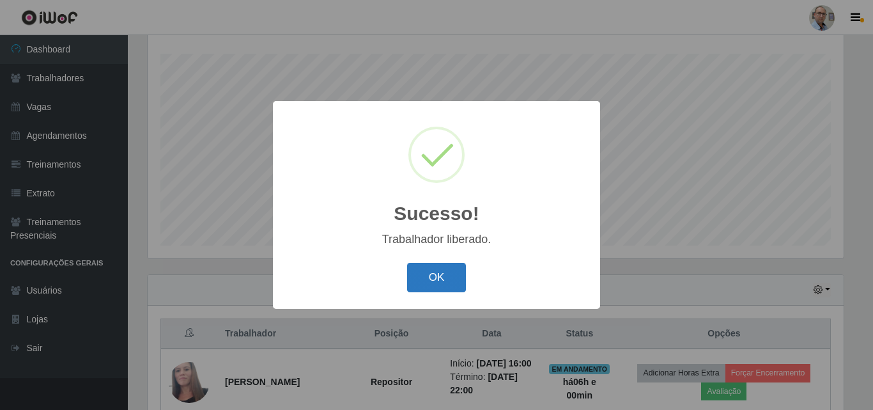
click at [455, 282] on button "OK" at bounding box center [436, 278] width 59 height 30
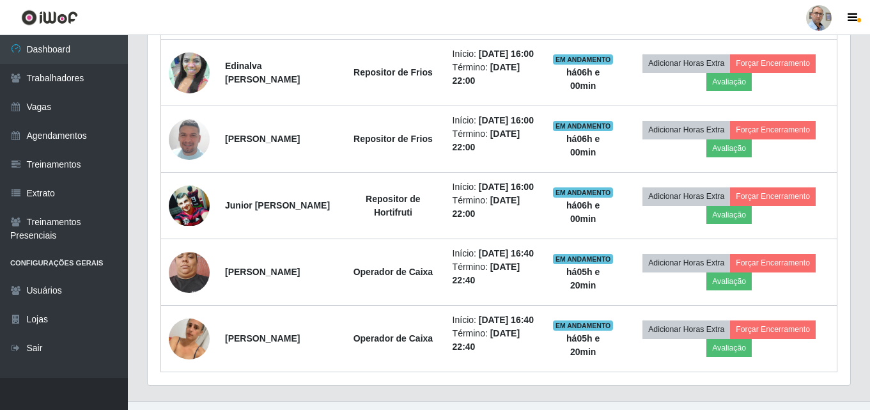
scroll to position [851, 0]
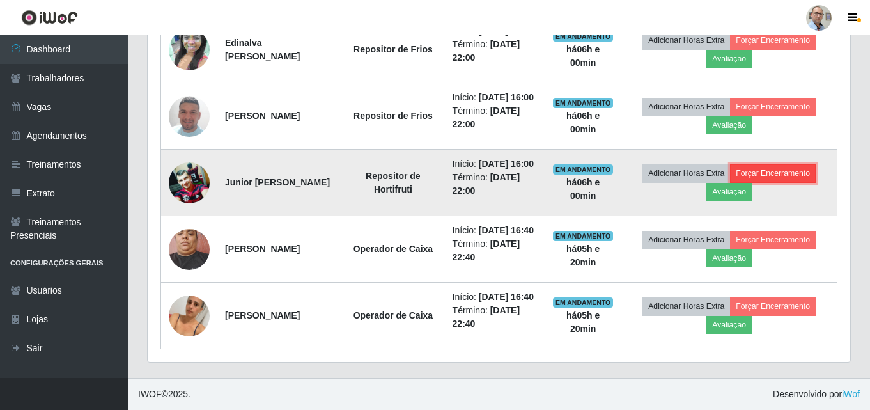
click at [771, 182] on button "Forçar Encerramento" at bounding box center [773, 173] width 86 height 18
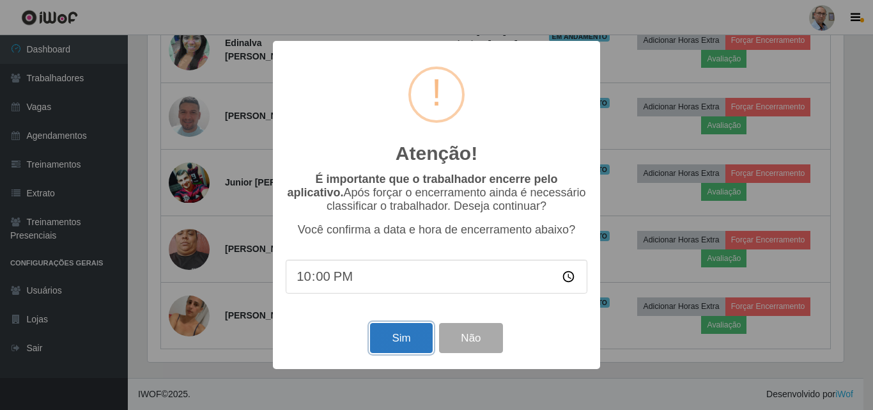
click at [407, 338] on button "Sim" at bounding box center [401, 338] width 62 height 30
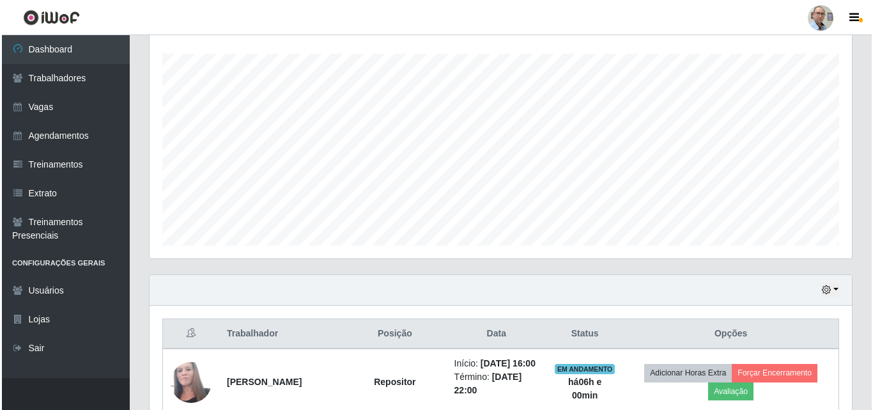
scroll to position [0, 0]
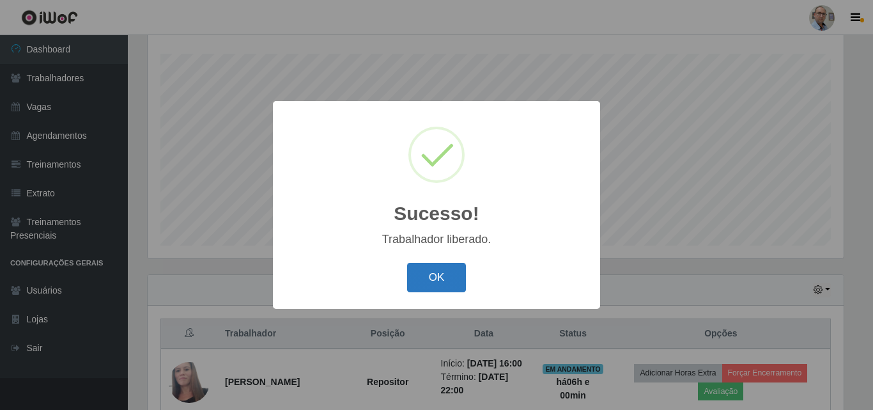
click at [439, 276] on button "OK" at bounding box center [436, 278] width 59 height 30
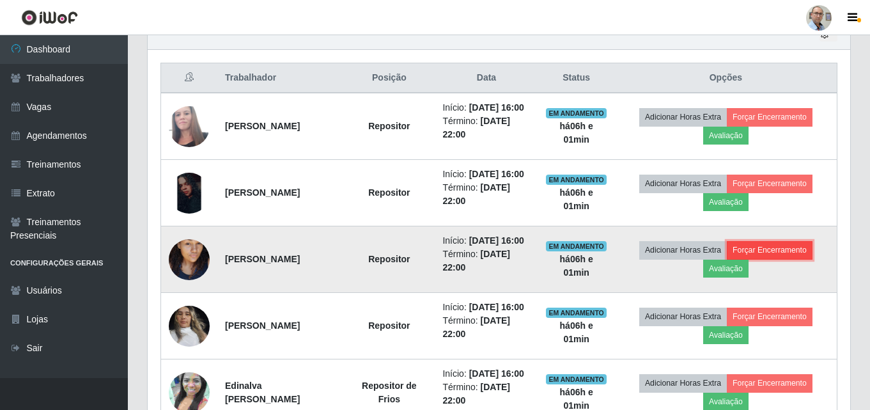
click at [783, 259] on button "Forçar Encerramento" at bounding box center [770, 250] width 86 height 18
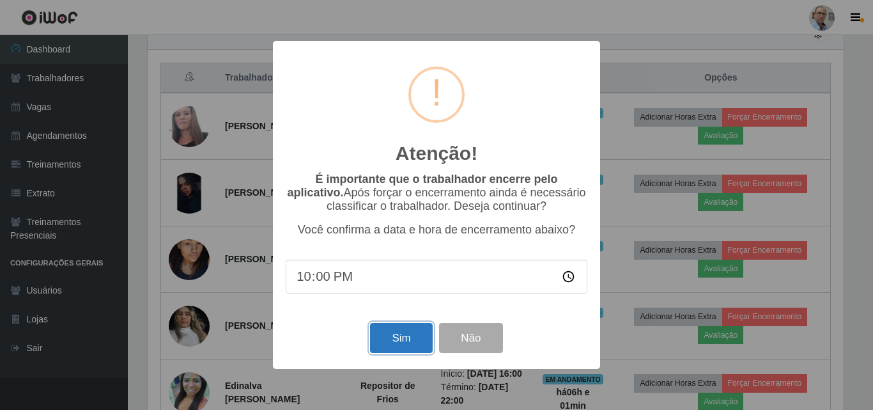
click at [391, 339] on button "Sim" at bounding box center [401, 338] width 62 height 30
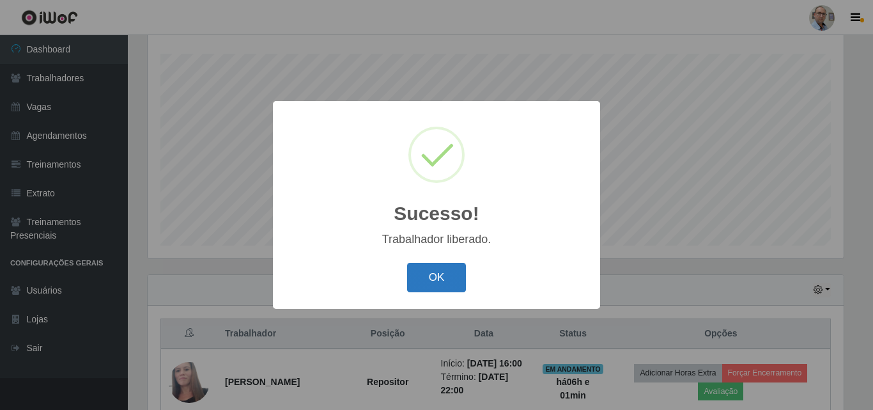
click at [430, 284] on button "OK" at bounding box center [436, 278] width 59 height 30
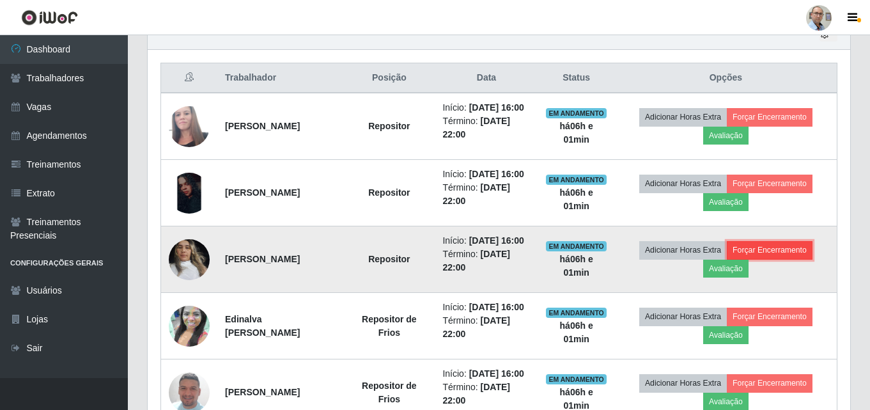
click at [771, 259] on button "Forçar Encerramento" at bounding box center [770, 250] width 86 height 18
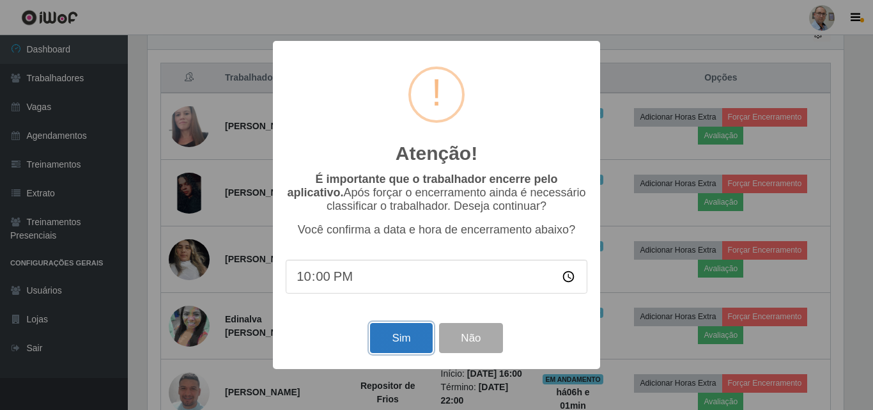
click at [418, 338] on button "Sim" at bounding box center [401, 338] width 62 height 30
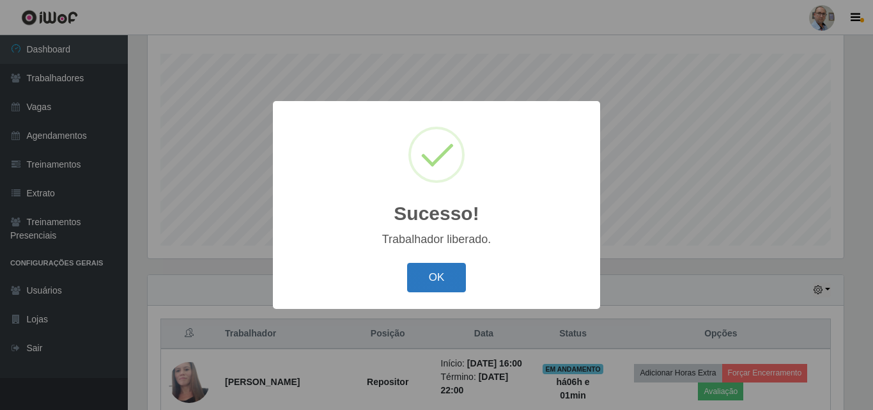
click at [444, 292] on button "OK" at bounding box center [436, 278] width 59 height 30
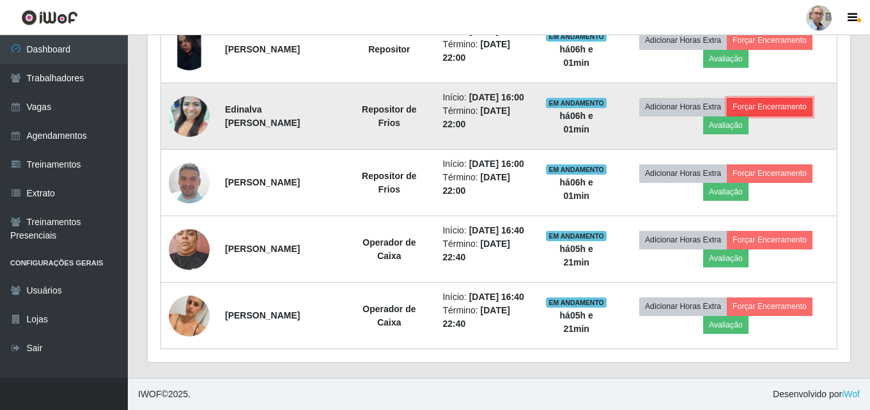
click at [774, 116] on button "Forçar Encerramento" at bounding box center [770, 107] width 86 height 18
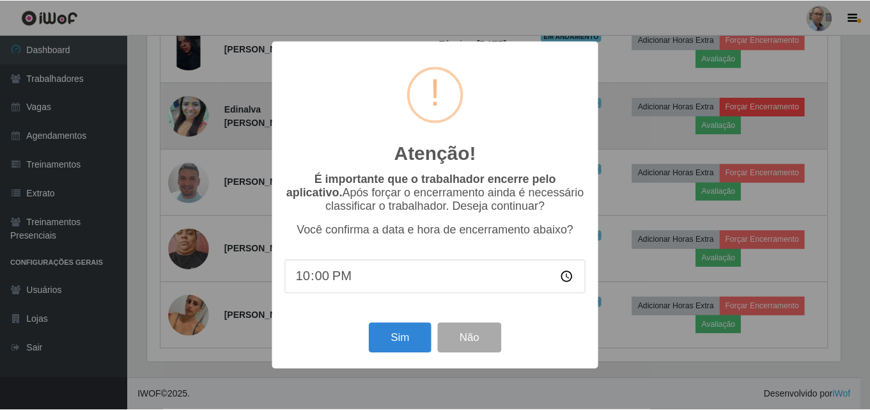
scroll to position [265, 696]
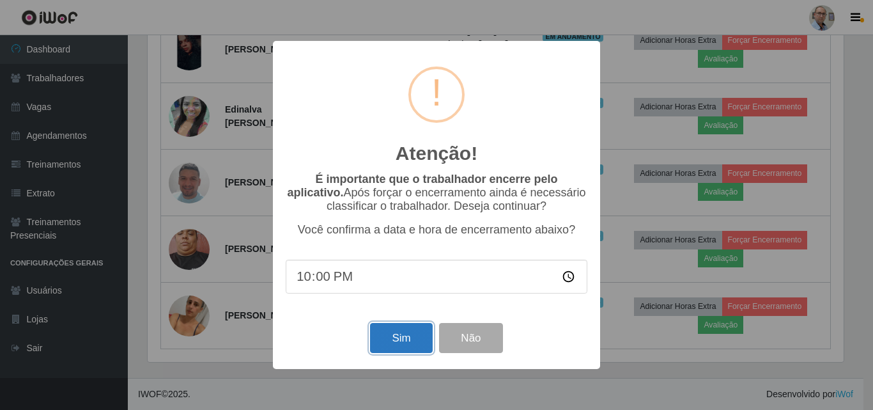
click at [400, 338] on button "Sim" at bounding box center [401, 338] width 62 height 30
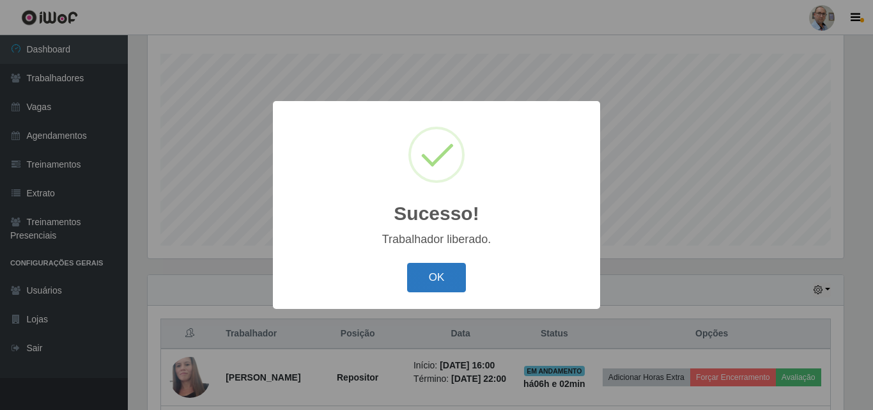
click at [426, 281] on button "OK" at bounding box center [436, 278] width 59 height 30
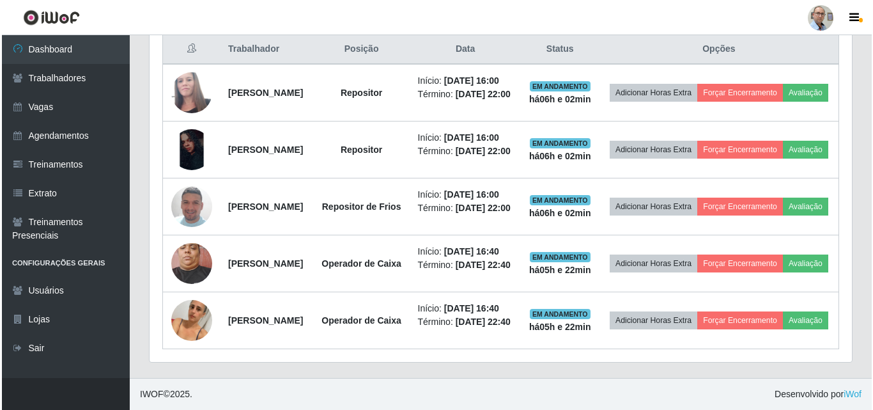
scroll to position [531, 0]
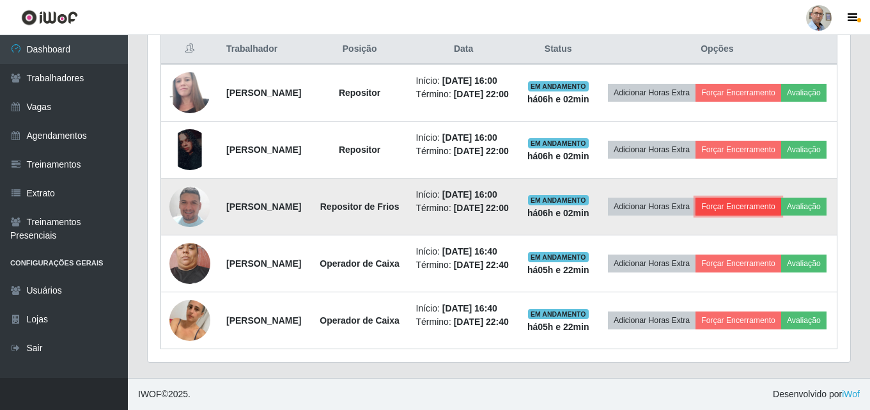
click at [771, 215] on button "Forçar Encerramento" at bounding box center [739, 207] width 86 height 18
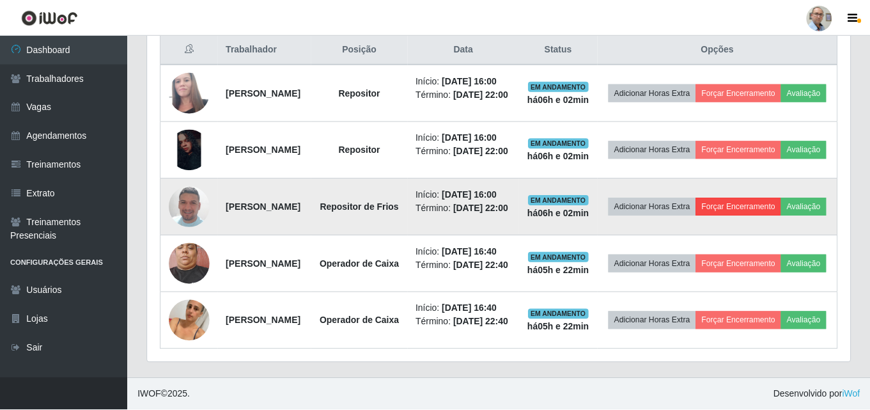
scroll to position [265, 696]
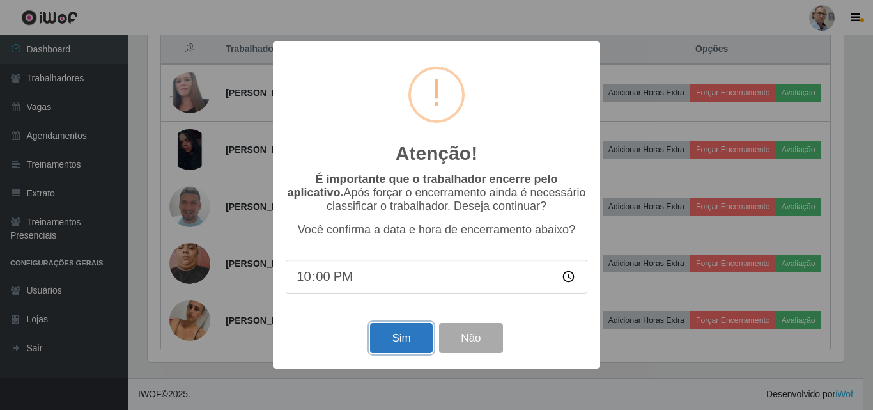
click at [400, 336] on button "Sim" at bounding box center [401, 338] width 62 height 30
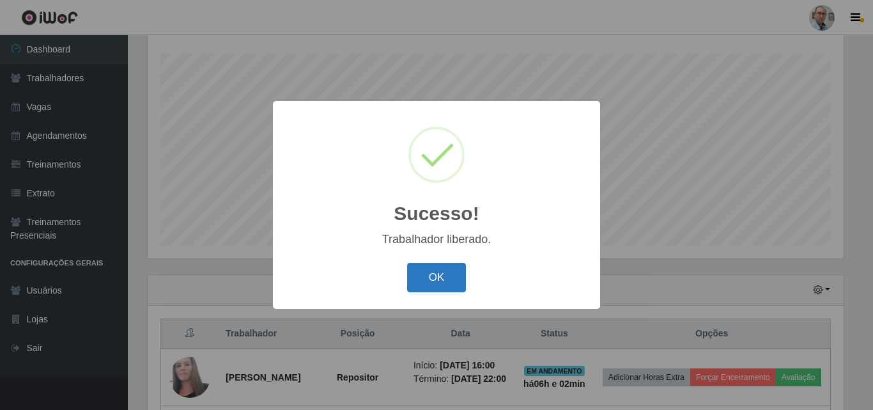
click at [445, 278] on button "OK" at bounding box center [436, 278] width 59 height 30
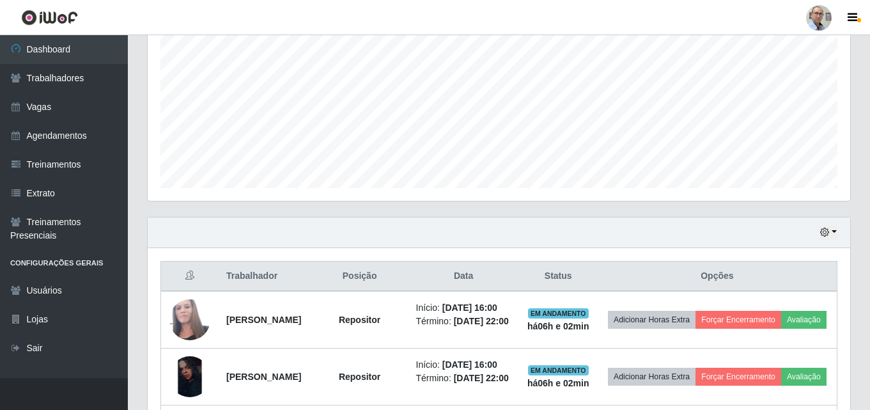
scroll to position [340, 0]
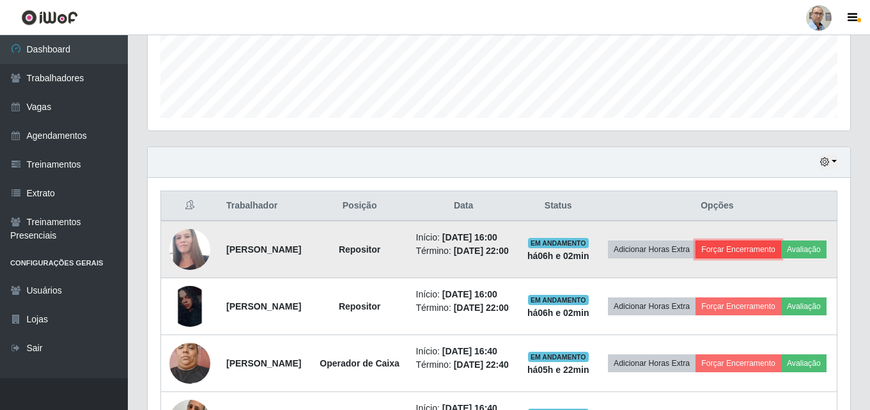
click at [781, 254] on button "Forçar Encerramento" at bounding box center [739, 249] width 86 height 18
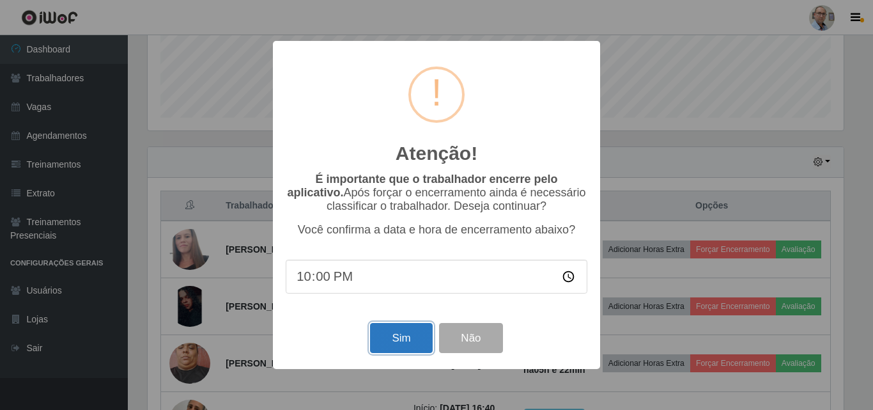
click at [405, 336] on button "Sim" at bounding box center [401, 338] width 62 height 30
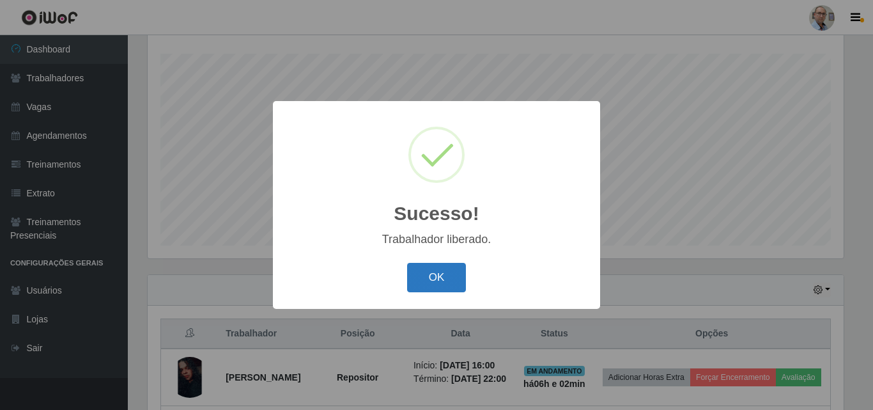
click at [443, 280] on button "OK" at bounding box center [436, 278] width 59 height 30
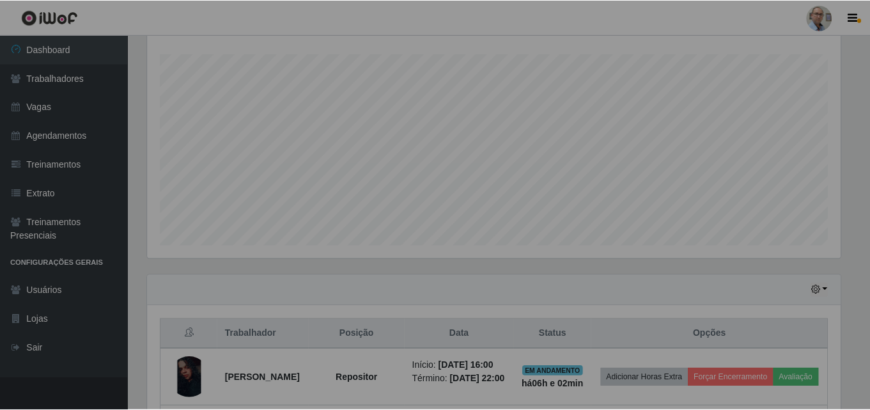
scroll to position [265, 703]
